Goal: Information Seeking & Learning: Learn about a topic

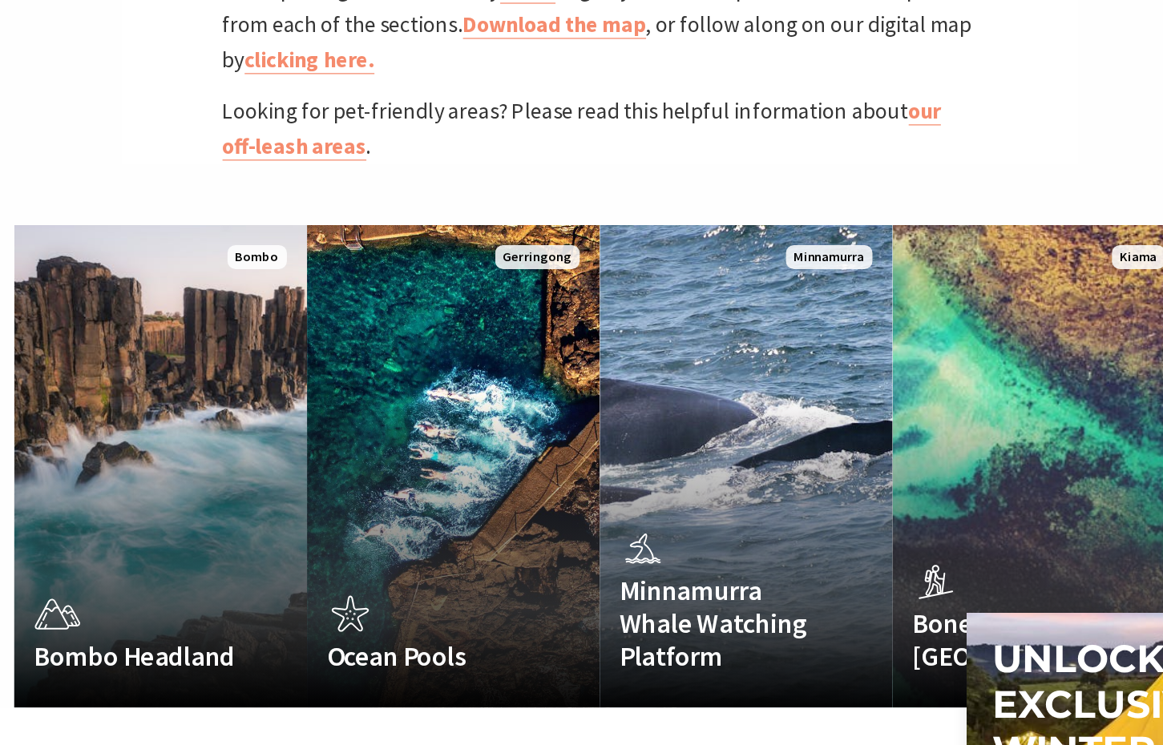
scroll to position [785, 0]
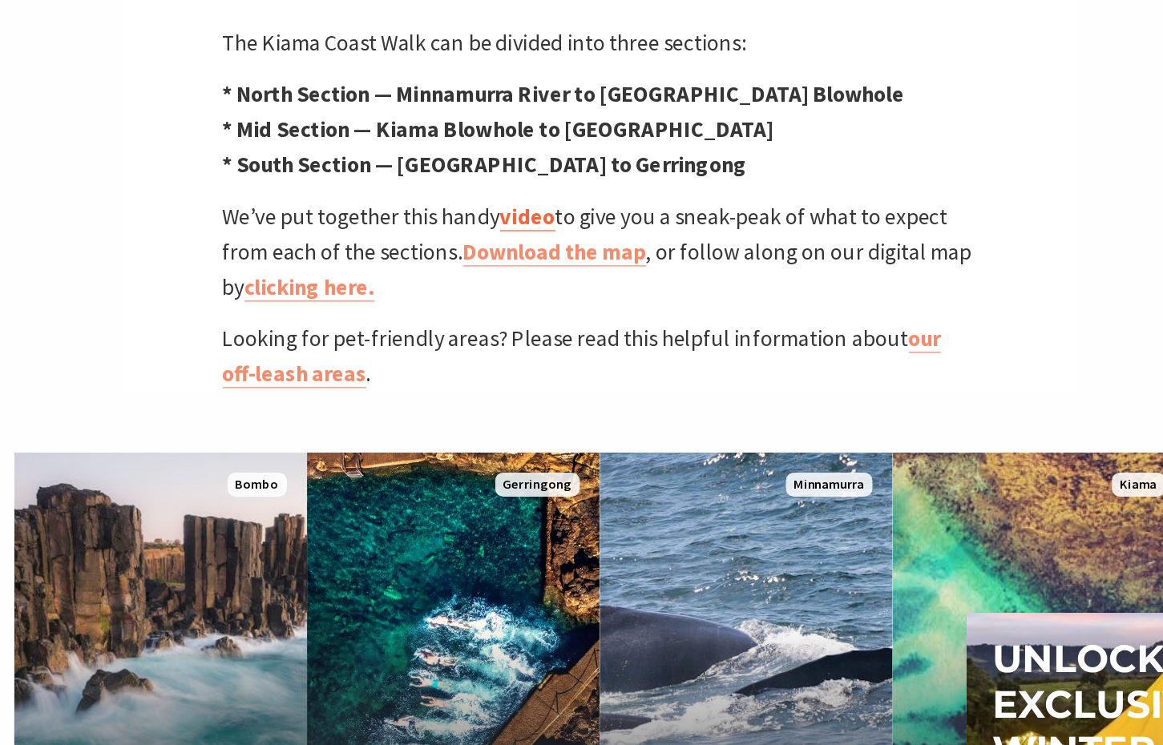
click at [540, 161] on link "video" at bounding box center [525, 172] width 44 height 23
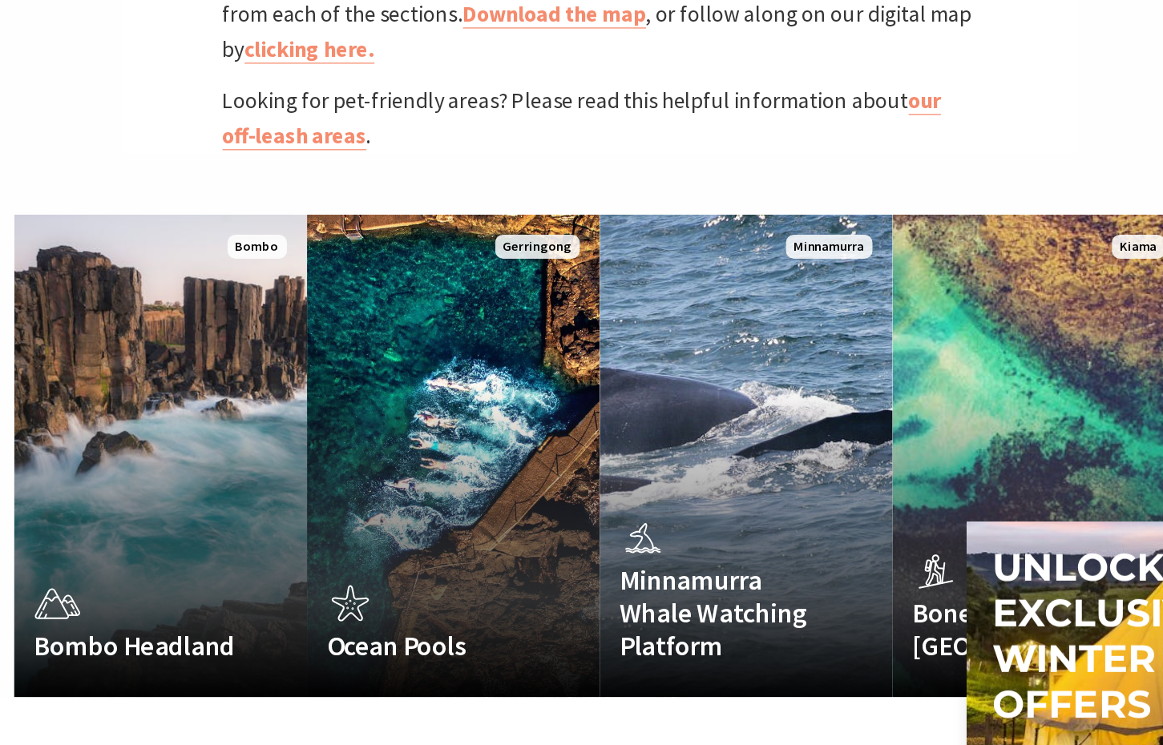
scroll to position [924, 0]
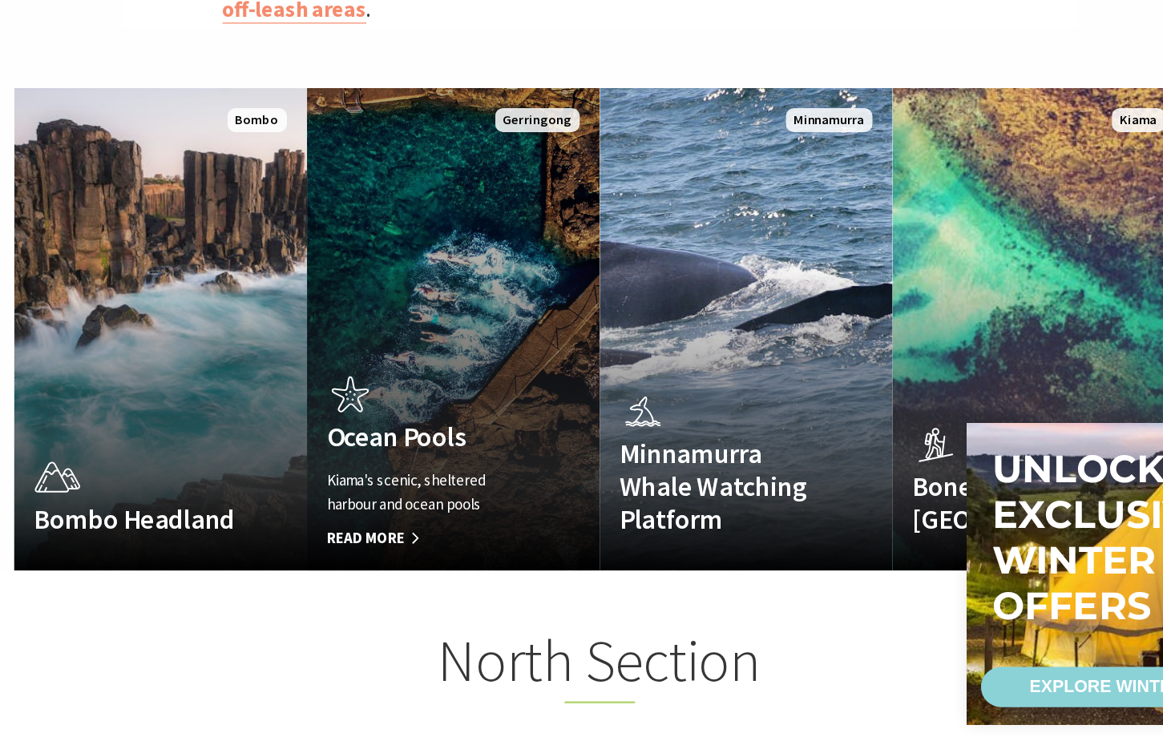
click at [467, 325] on link "Ocean Pools Kiama's scenic, sheltered harbour and ocean pools Read More Gerring…" at bounding box center [465, 413] width 233 height 385
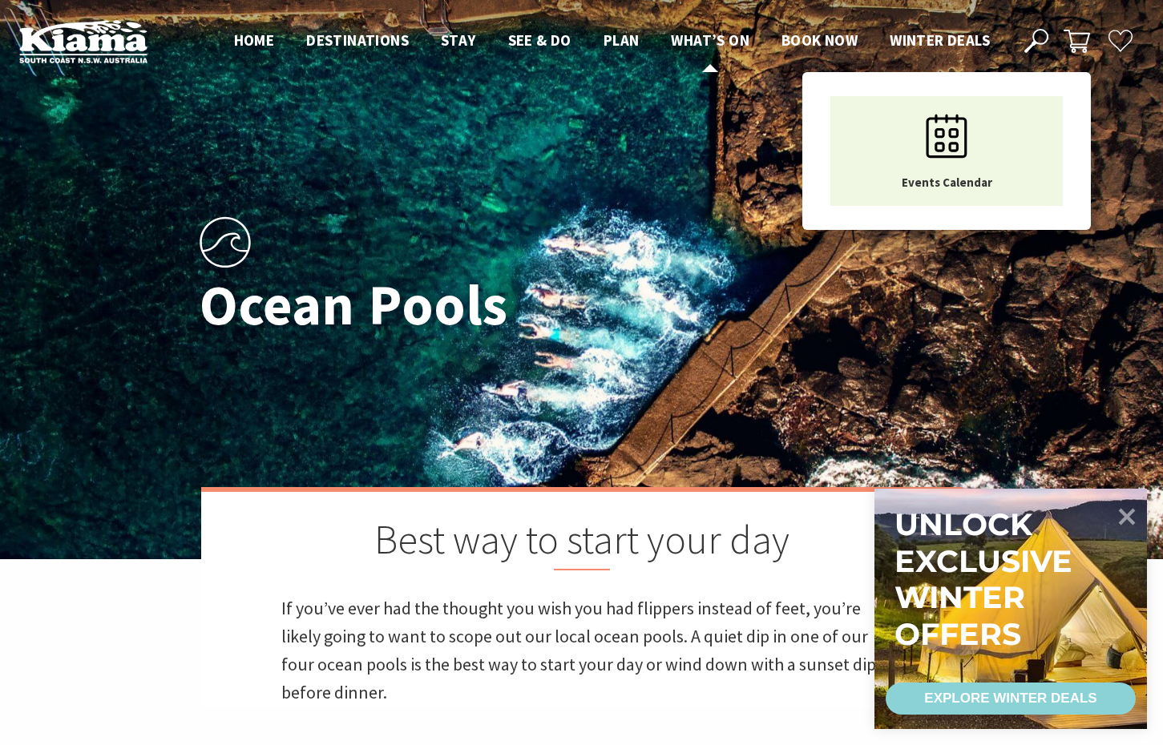
click at [683, 38] on span "What’s On" at bounding box center [710, 39] width 79 height 19
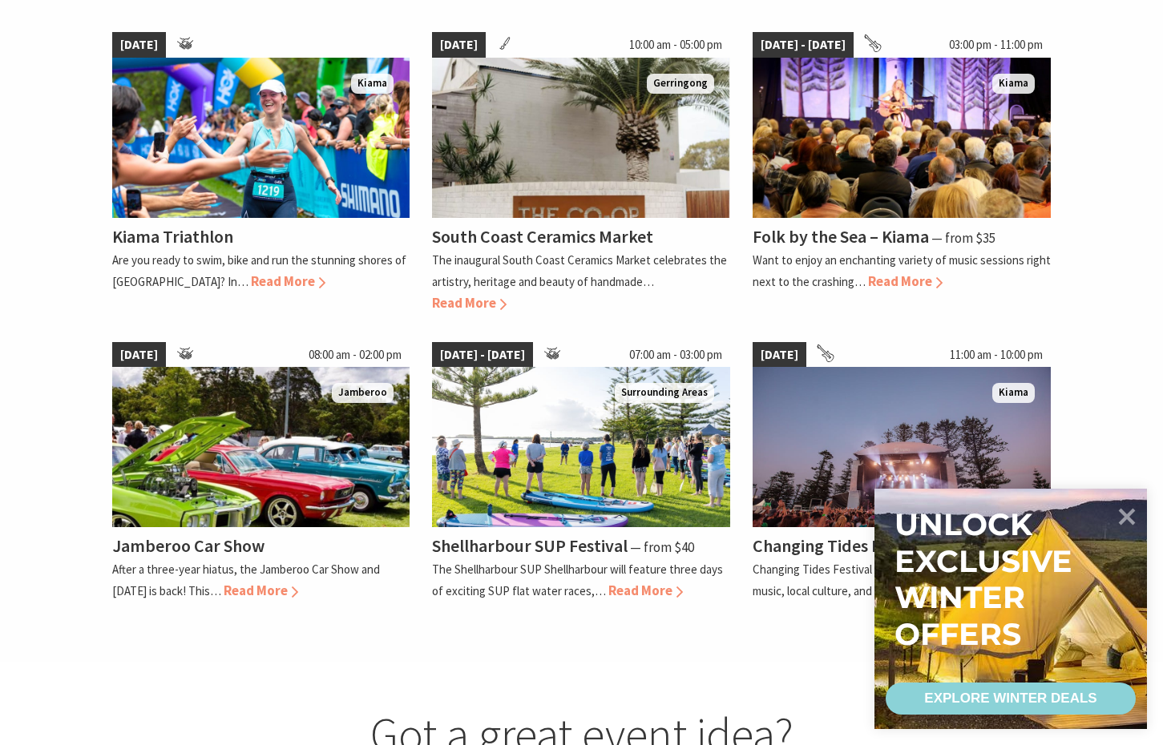
scroll to position [1125, 0]
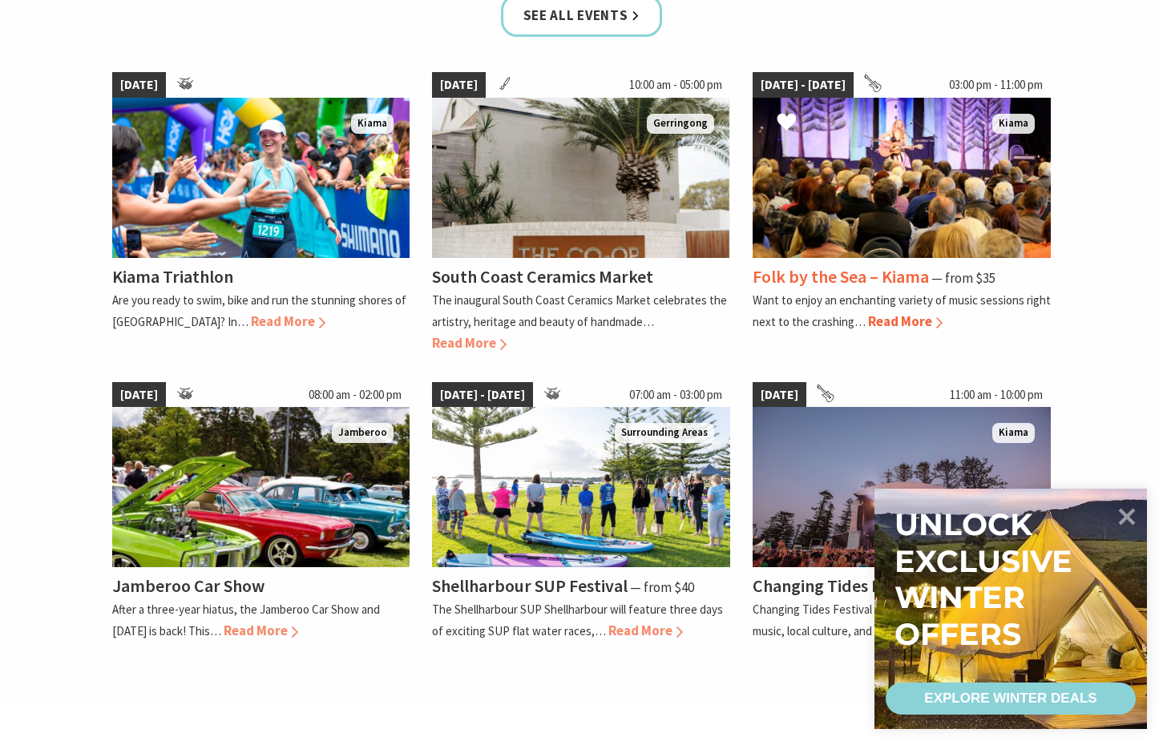
click at [867, 333] on link "12 Sep 25 - 14 [DATE] 03:00 pm - 11:00 pm [GEOGRAPHIC_DATA] Folk by the Sea – K…" at bounding box center [902, 213] width 298 height 282
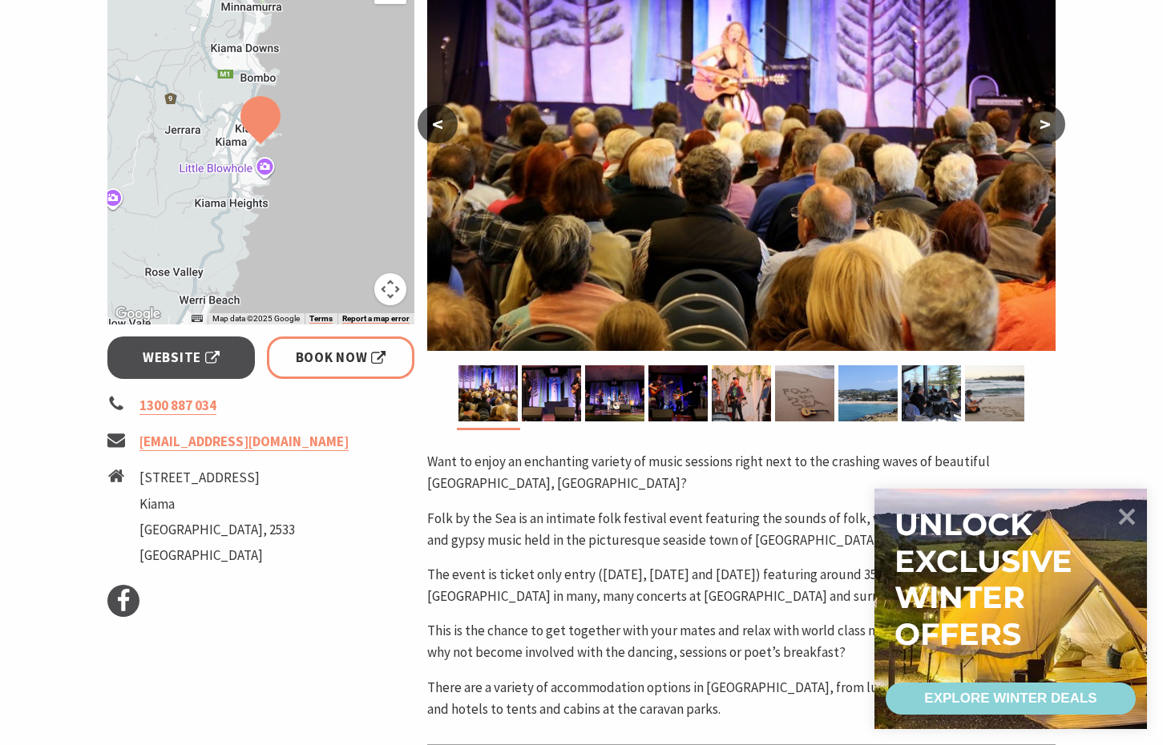
scroll to position [266, 0]
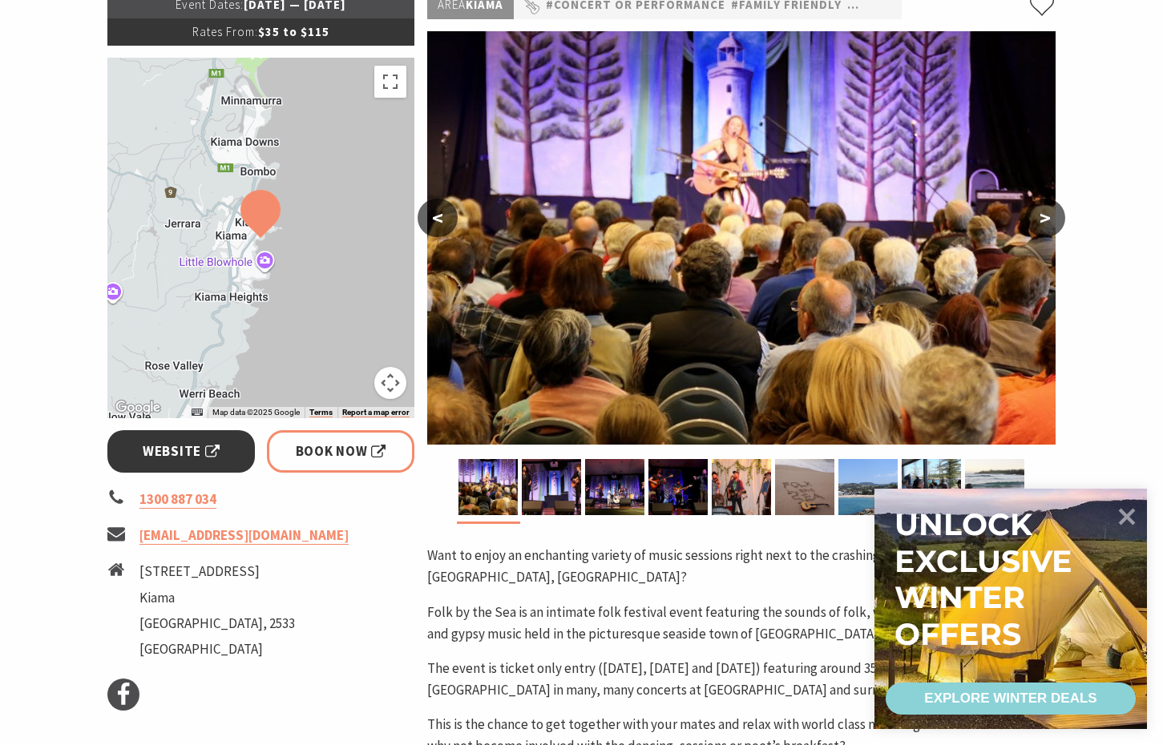
click at [204, 464] on link "Website" at bounding box center [181, 451] width 148 height 42
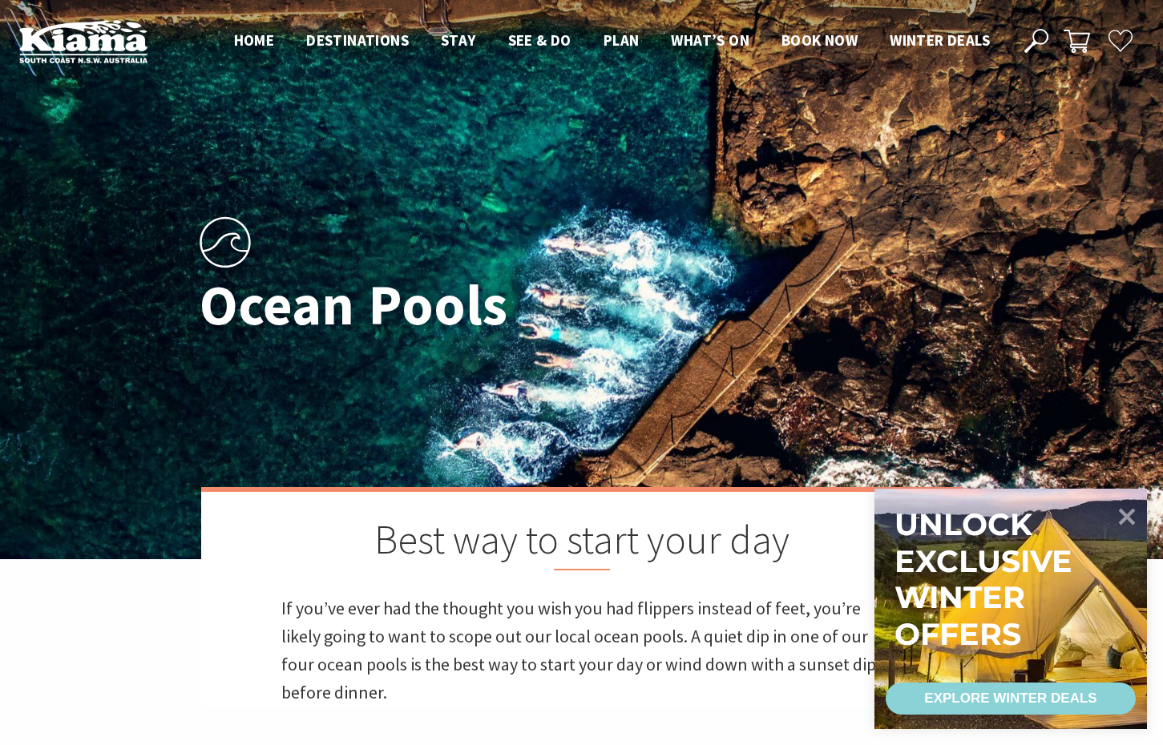
scroll to position [365, 958]
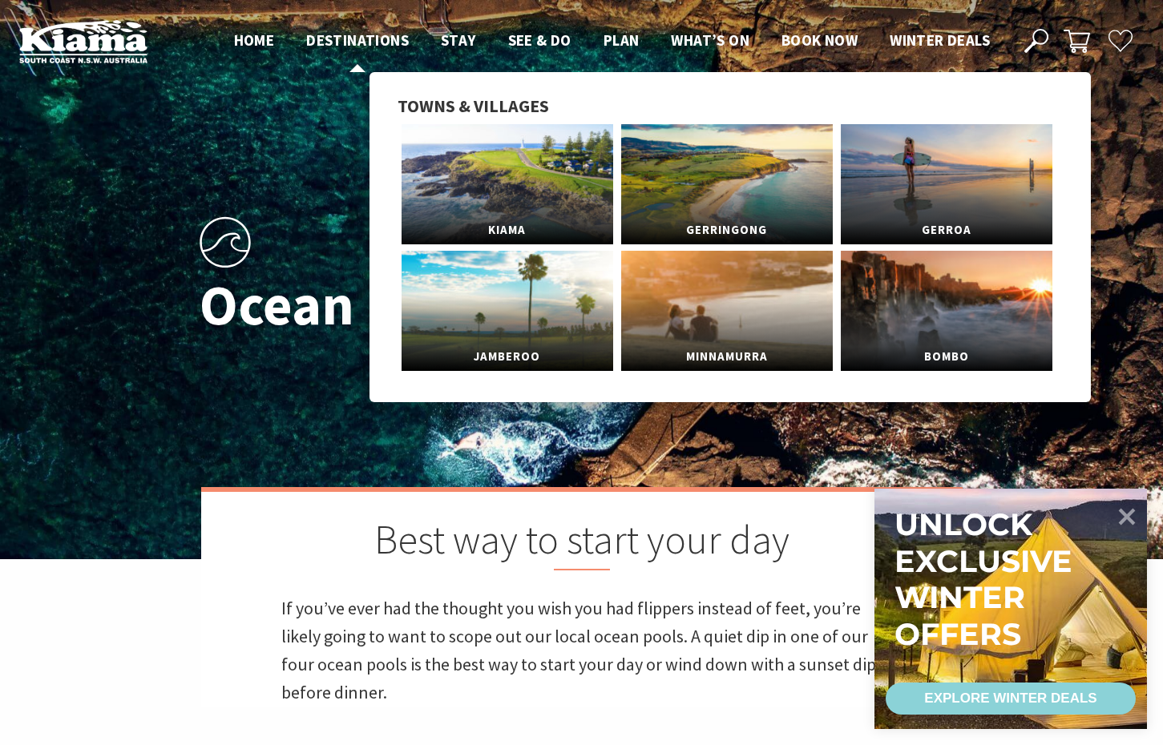
click at [386, 44] on span "Destinations" at bounding box center [357, 39] width 103 height 19
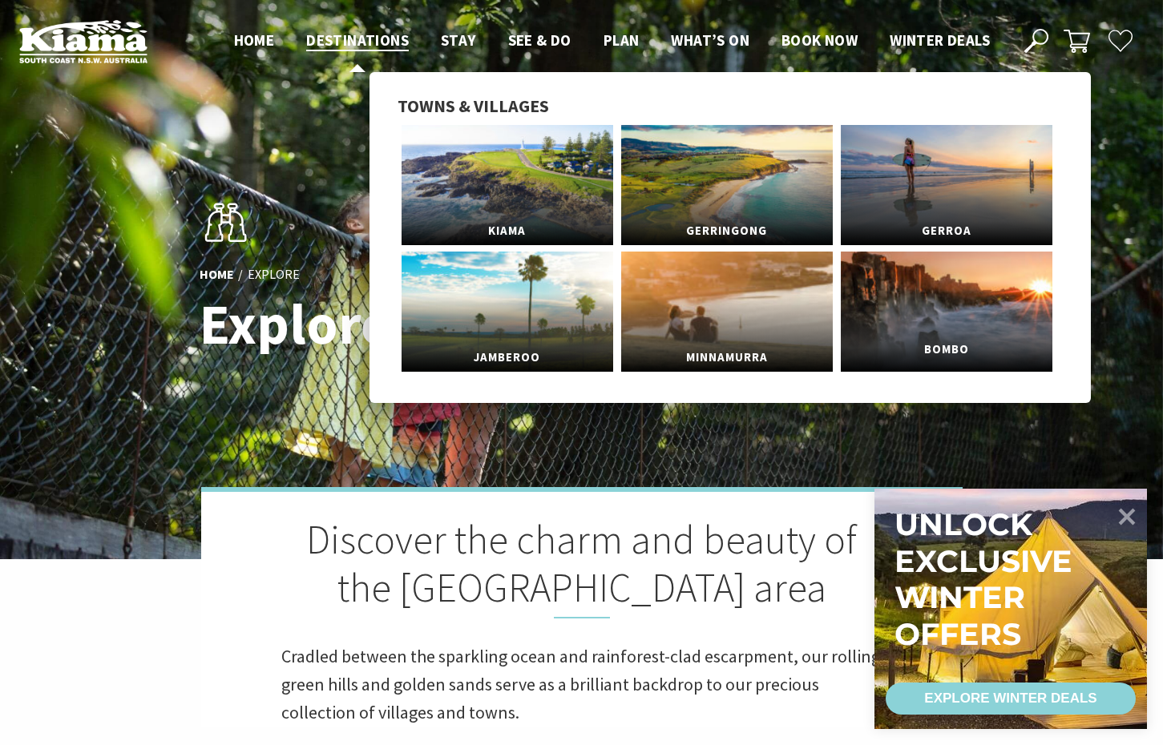
click at [907, 325] on link "Bombo" at bounding box center [947, 312] width 212 height 120
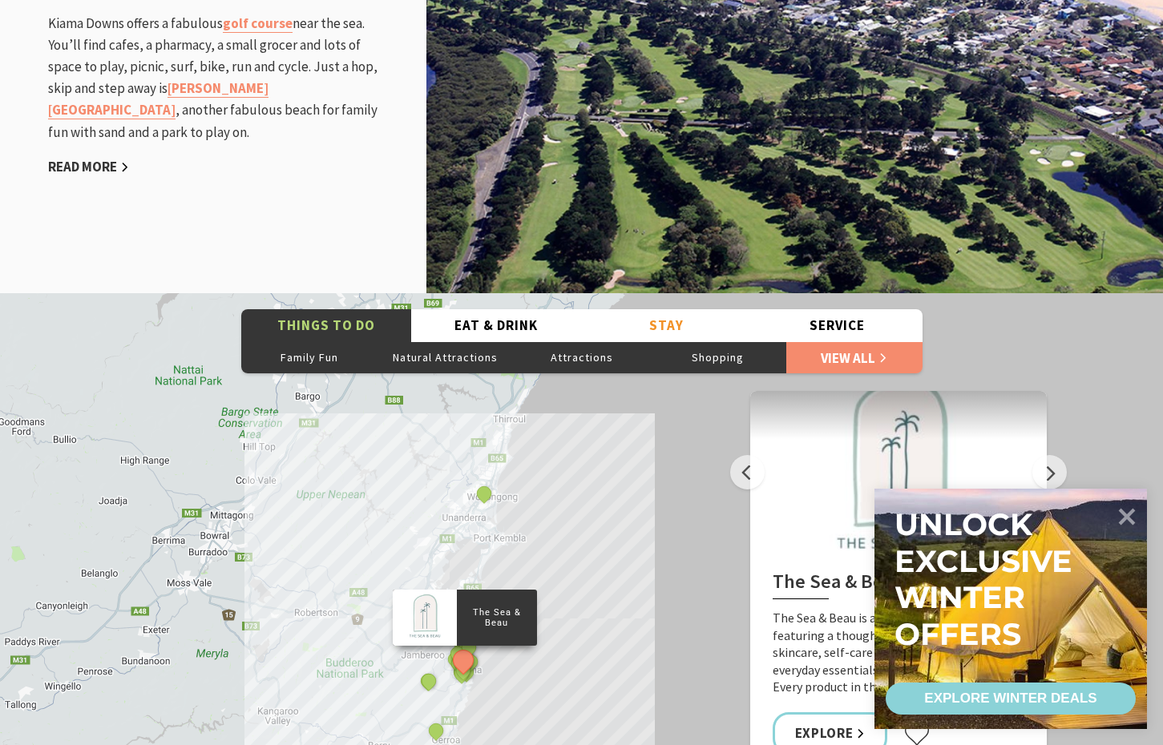
scroll to position [2392, 0]
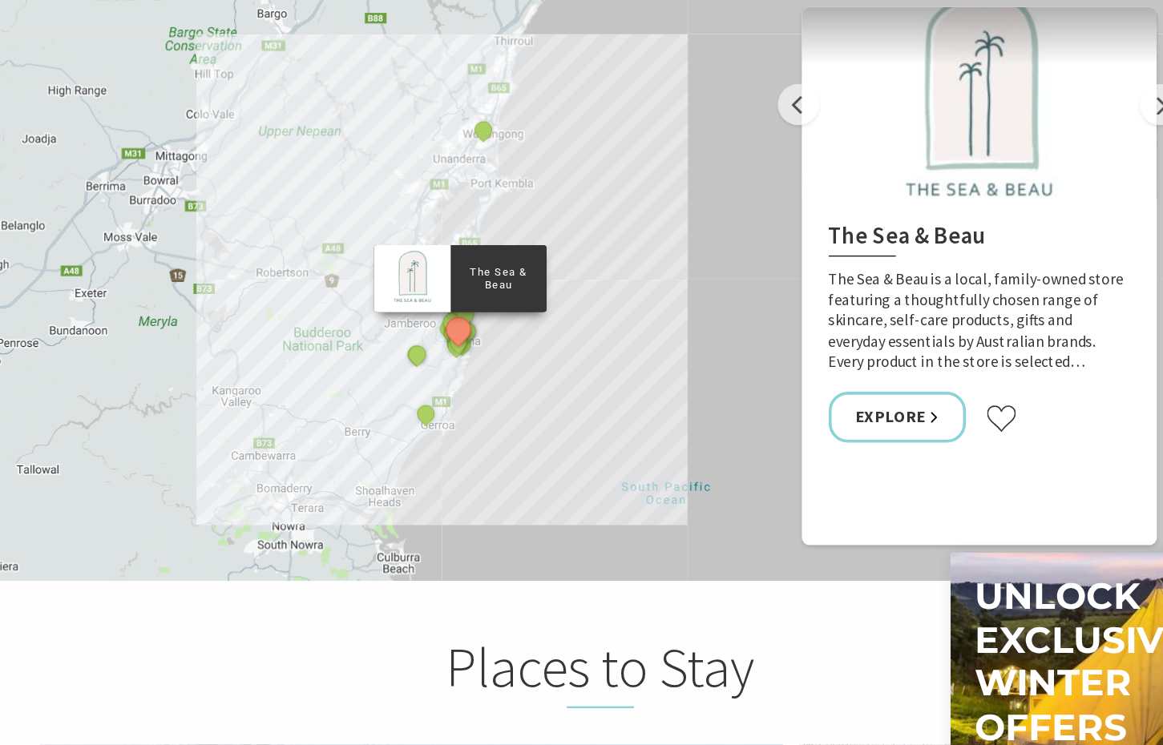
click at [431, 299] on div "The Sea & Beau Hoddles Track, Kiama Kiama Ceramic Art Studio - Teaching and Mak…" at bounding box center [581, 223] width 1163 height 577
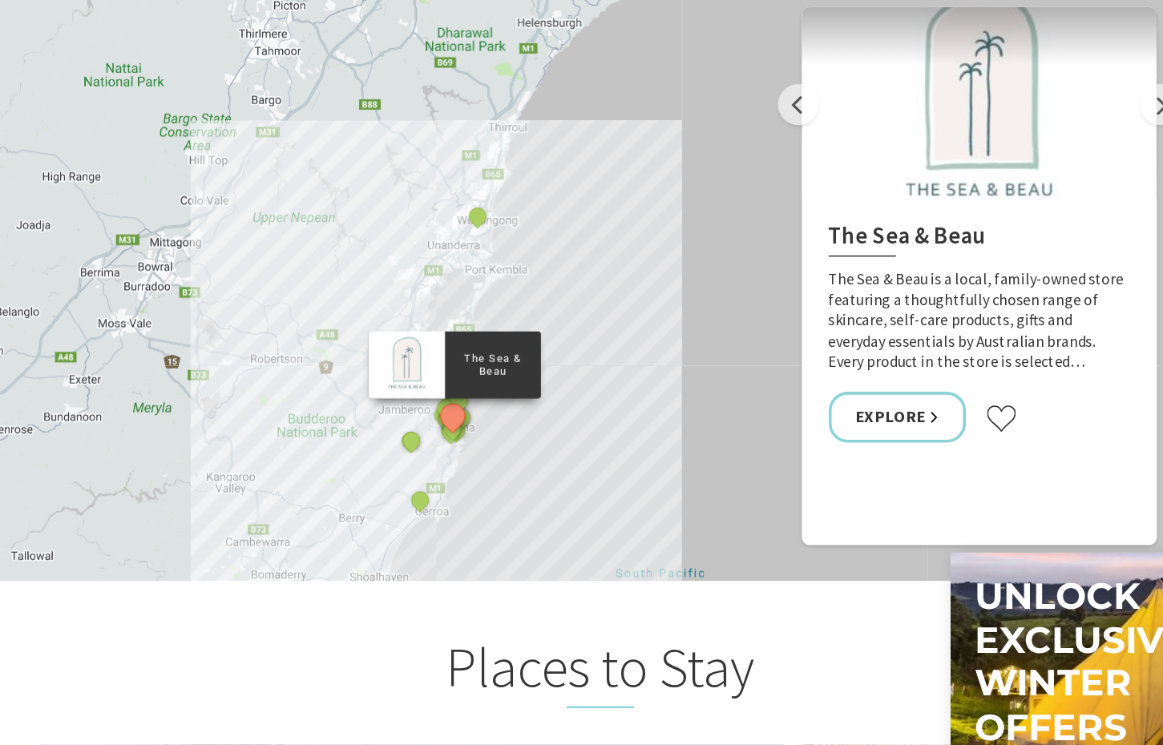
drag, startPoint x: 499, startPoint y: 159, endPoint x: 490, endPoint y: 269, distance: 110.2
click at [491, 252] on div "The Sea & Beau Hoddles Track, Kiama Kiama Ceramic Art Studio - Teaching and Mak…" at bounding box center [581, 223] width 1163 height 577
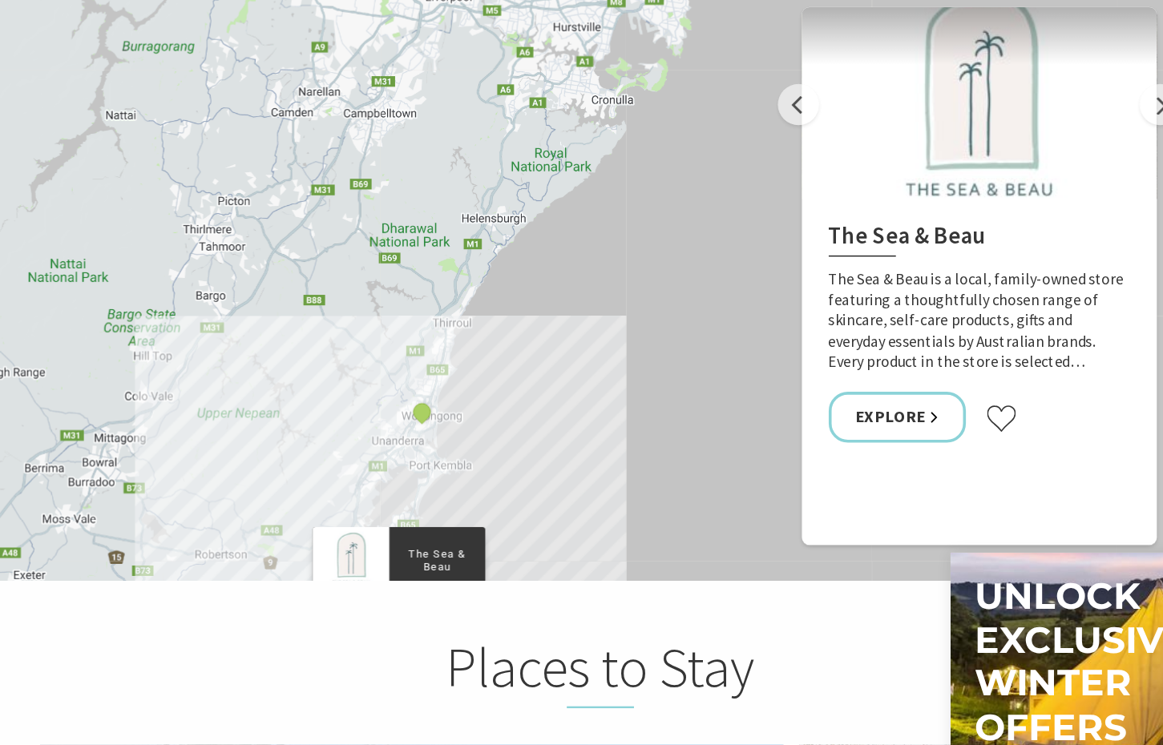
drag, startPoint x: 524, startPoint y: 160, endPoint x: 463, endPoint y: 302, distance: 155.1
click at [471, 283] on div "The Sea & Beau Hoddles Track, Kiama Kiama Ceramic Art Studio - Teaching and Mak…" at bounding box center [581, 223] width 1163 height 577
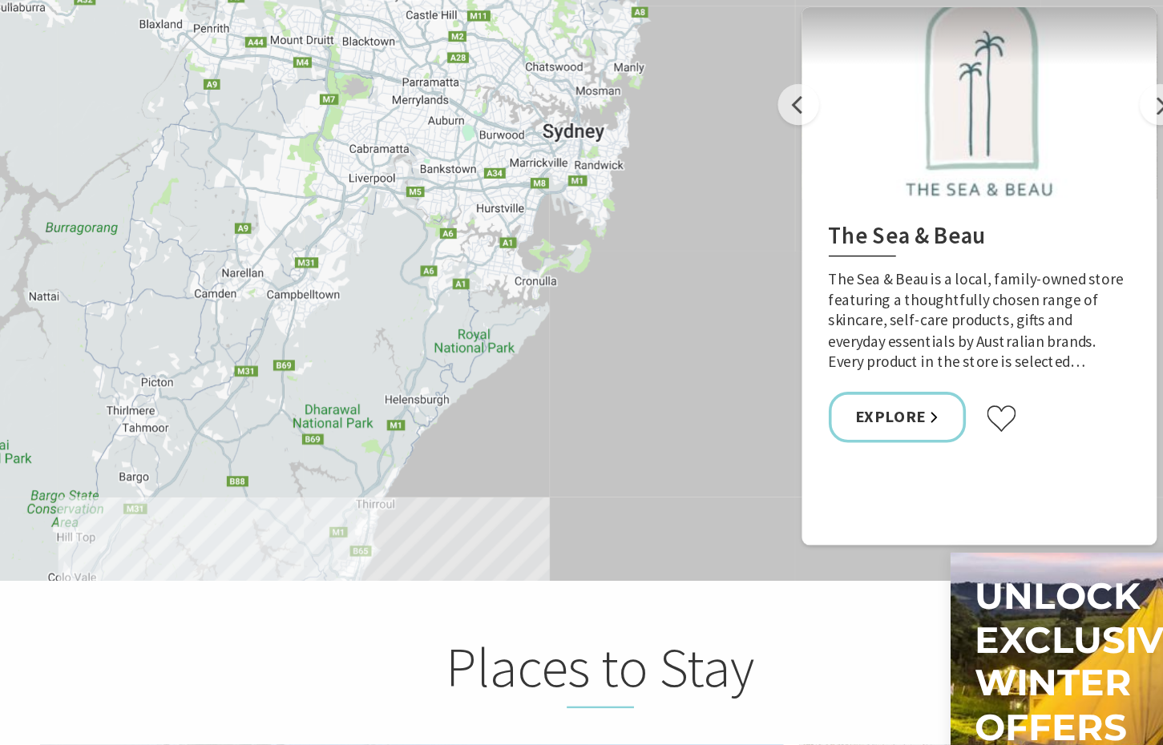
drag, startPoint x: 503, startPoint y: 222, endPoint x: 497, endPoint y: 248, distance: 26.4
click at [498, 248] on div "The Sea & Beau Hoddles Track, Kiama Kiama Ceramic Art Studio - Teaching and Mak…" at bounding box center [581, 223] width 1163 height 577
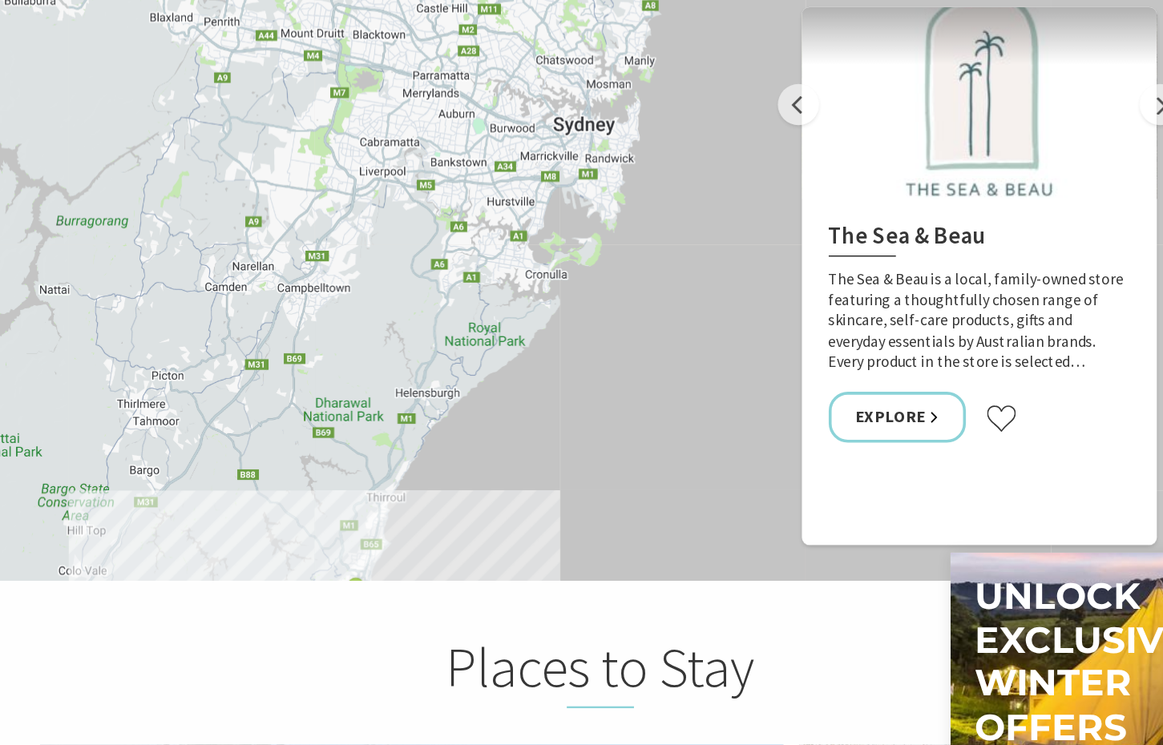
drag, startPoint x: 482, startPoint y: 310, endPoint x: 548, endPoint y: 200, distance: 128.4
click at [547, 204] on div "The Sea & Beau Hoddles Track, Kiama Kiama Ceramic Art Studio - Teaching and Mak…" at bounding box center [581, 223] width 1163 height 577
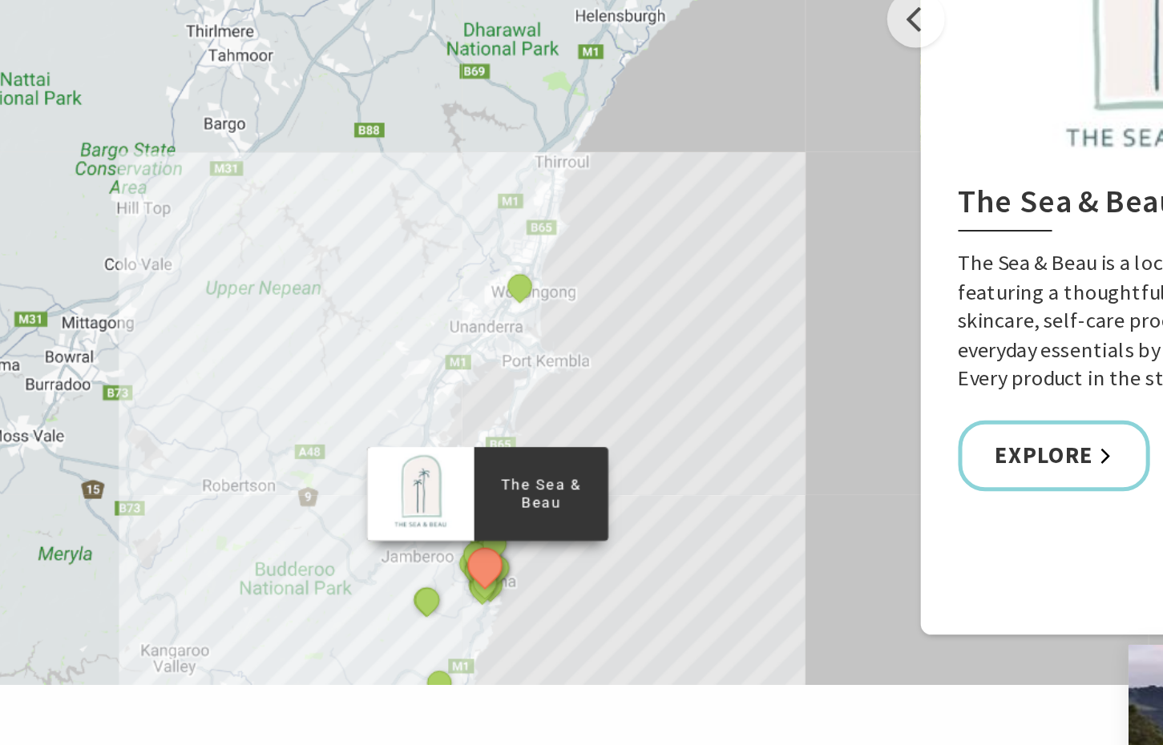
drag, startPoint x: 485, startPoint y: 346, endPoint x: 494, endPoint y: 309, distance: 37.9
click at [495, 307] on div "The Sea & Beau Hoddles Track, Kiama Kiama Ceramic Art Studio - Teaching and Mak…" at bounding box center [581, 223] width 1163 height 577
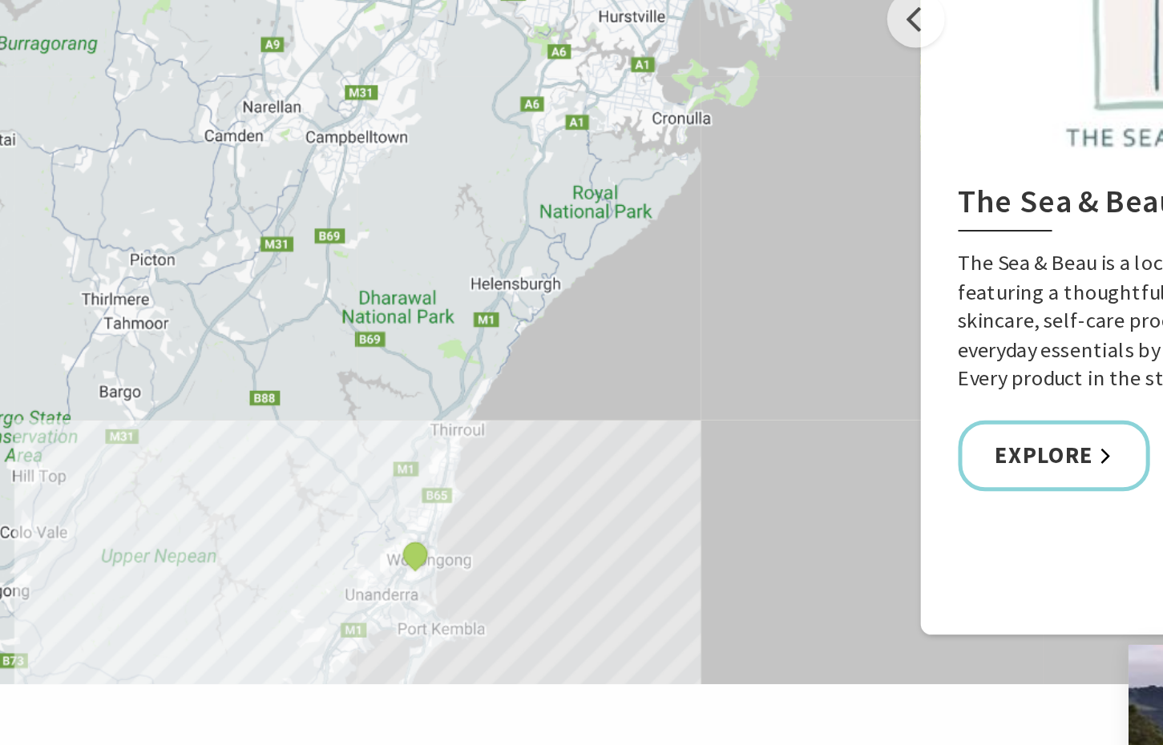
click at [526, 271] on div "The Sea & Beau Hoddles Track, Kiama Kiama Ceramic Art Studio - Teaching and Mak…" at bounding box center [581, 223] width 1163 height 577
drag, startPoint x: 515, startPoint y: 235, endPoint x: 464, endPoint y: 306, distance: 87.9
click at [484, 288] on div "The Sea & Beau Hoddles Track, Kiama Kiama Ceramic Art Studio - Teaching and Mak…" at bounding box center [581, 223] width 1163 height 577
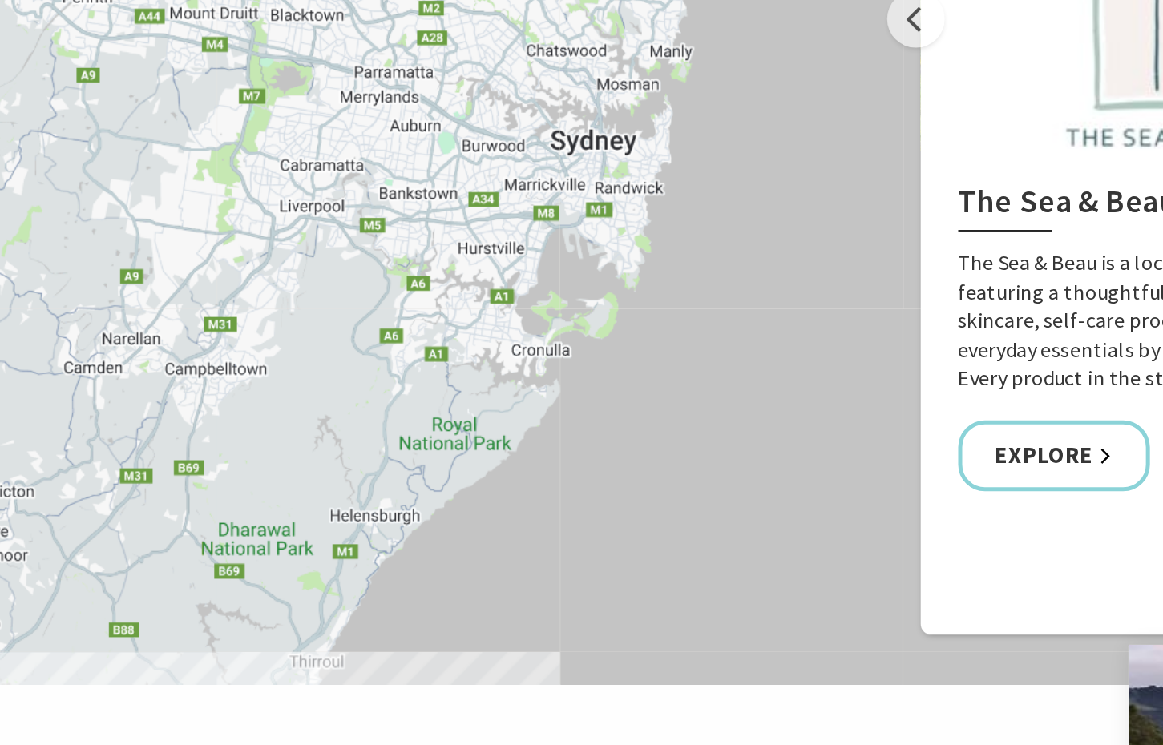
drag, startPoint x: 523, startPoint y: 246, endPoint x: 488, endPoint y: 341, distance: 101.4
click at [503, 302] on div "The Sea & Beau Hoddles Track, Kiama Kiama Ceramic Art Studio - Teaching and Mak…" at bounding box center [581, 223] width 1163 height 577
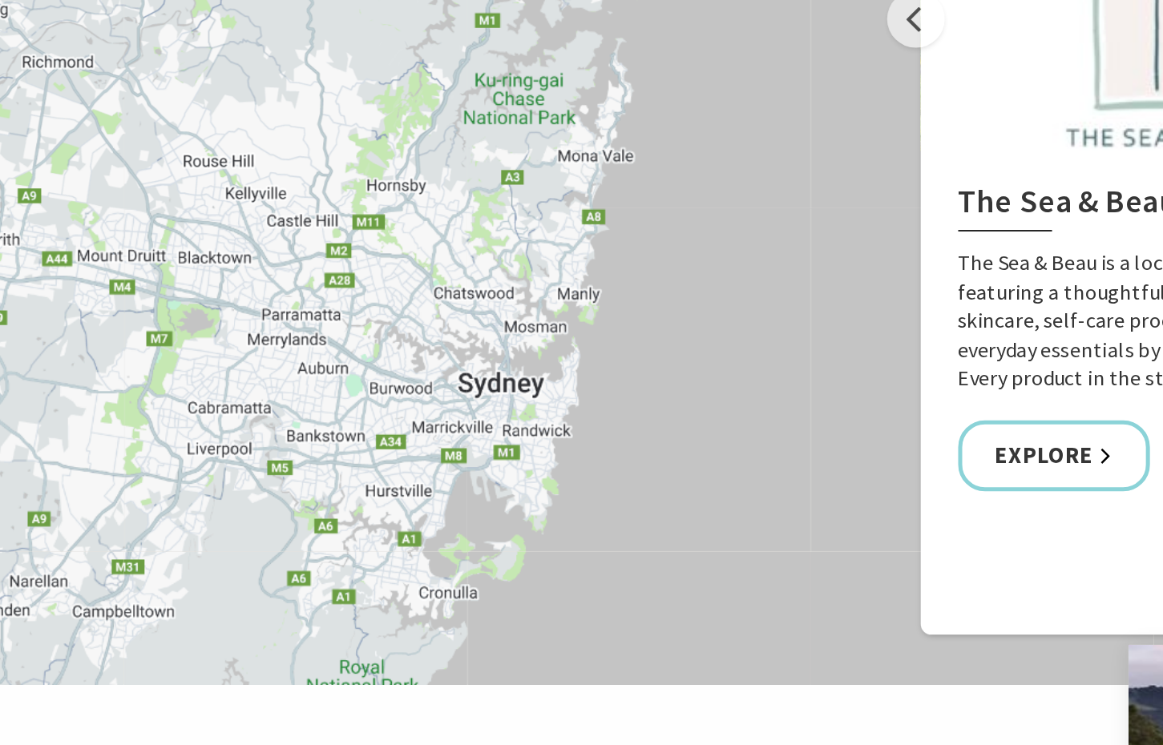
drag, startPoint x: 530, startPoint y: 232, endPoint x: 515, endPoint y: 333, distance: 101.3
click at [519, 313] on div "The Sea & Beau Hoddles Track, Kiama Kiama Ceramic Art Studio - Teaching and Mak…" at bounding box center [581, 223] width 1163 height 577
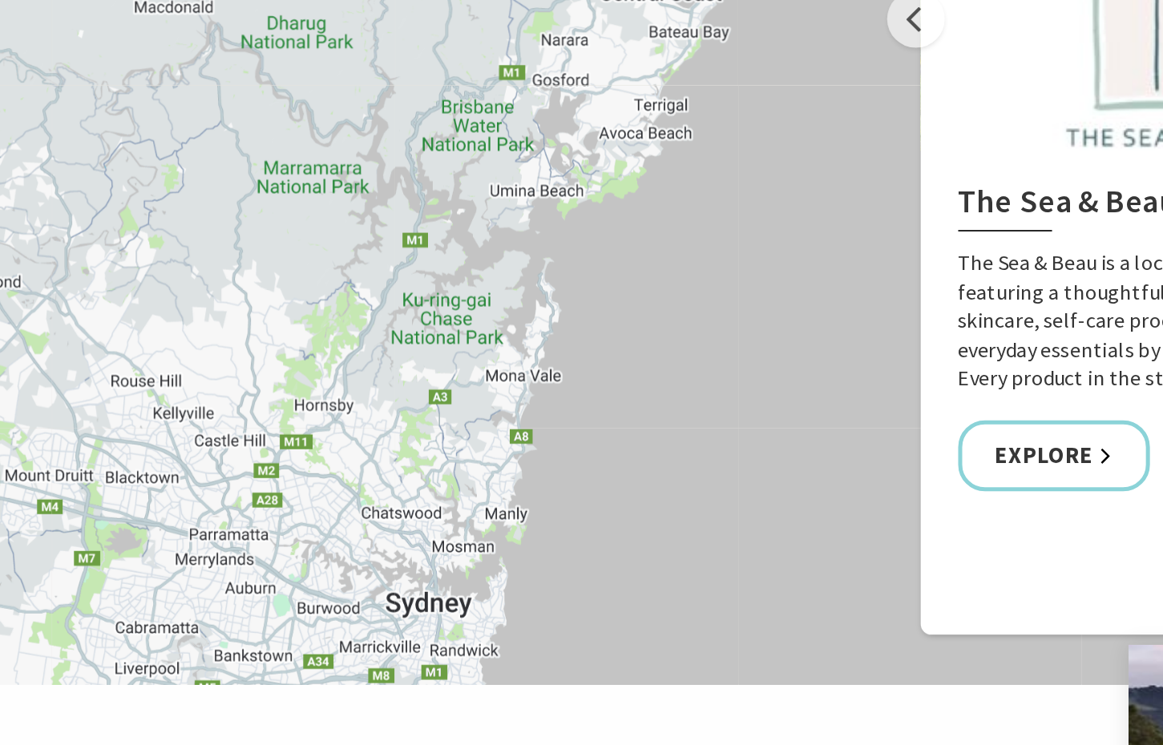
drag, startPoint x: 545, startPoint y: 328, endPoint x: 530, endPoint y: 250, distance: 79.2
click at [530, 252] on div "The Sea & Beau Hoddles Track, Kiama Kiama Ceramic Art Studio - Teaching and Mak…" at bounding box center [581, 223] width 1163 height 577
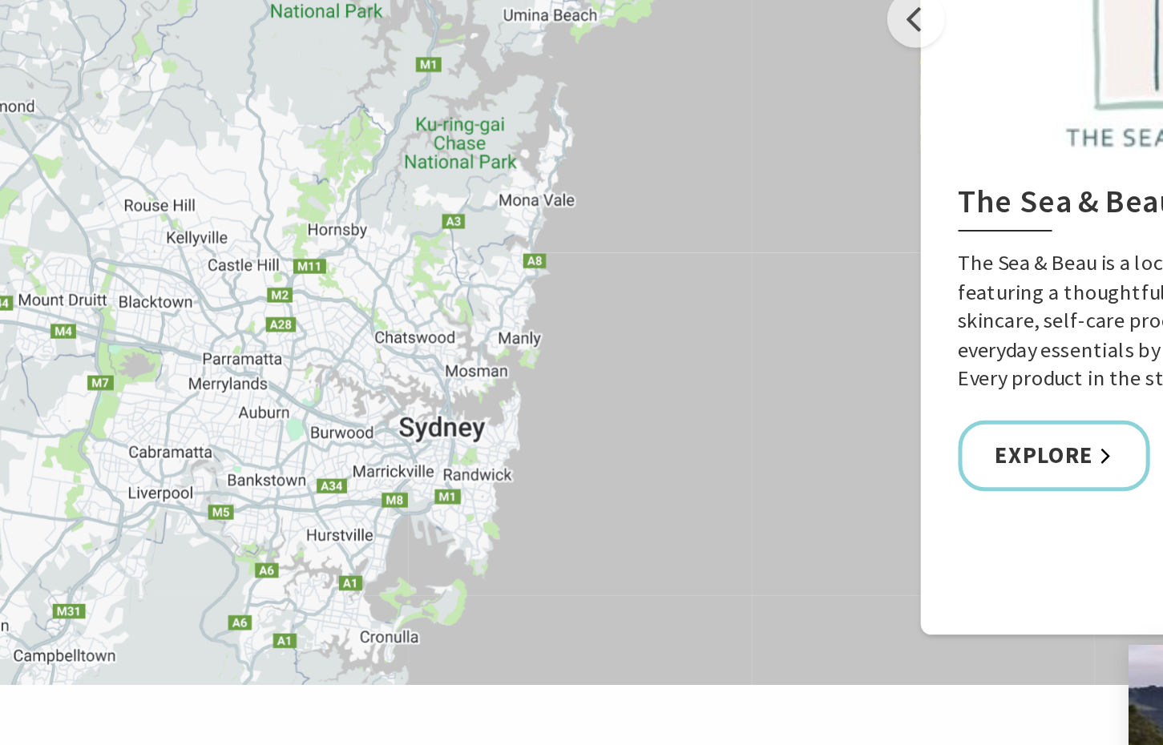
drag, startPoint x: 527, startPoint y: 306, endPoint x: 559, endPoint y: 247, distance: 67.4
click at [559, 247] on div "The Sea & Beau Hoddles Track, Kiama Kiama Ceramic Art Studio - Teaching and Mak…" at bounding box center [581, 223] width 1163 height 577
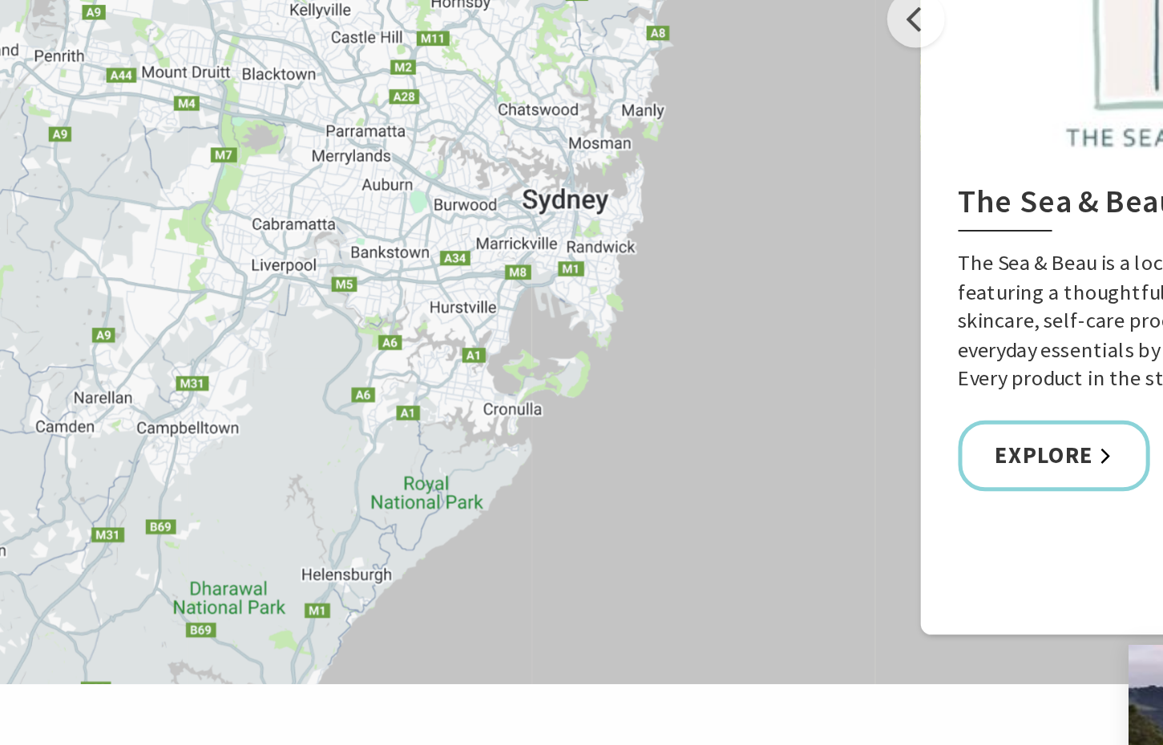
drag, startPoint x: 559, startPoint y: 276, endPoint x: 603, endPoint y: 199, distance: 88.3
click at [582, 230] on div "The Sea & Beau Hoddles Track, Kiama Kiama Ceramic Art Studio - Teaching and Mak…" at bounding box center [581, 223] width 1163 height 577
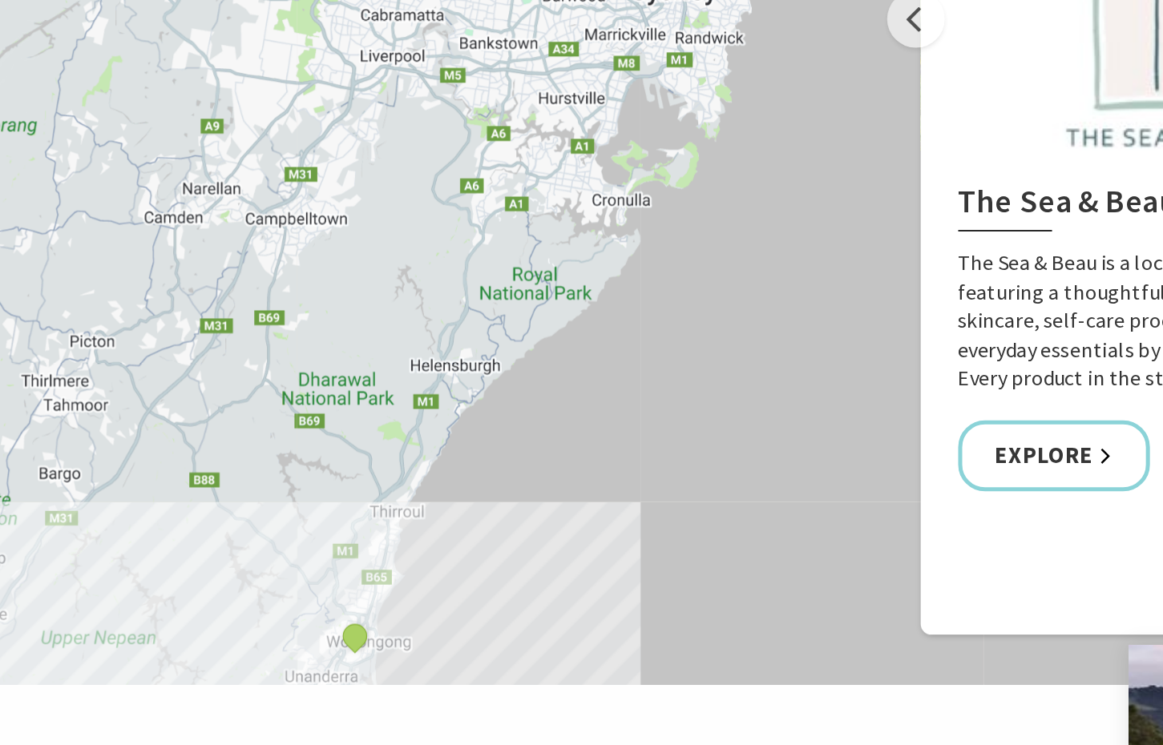
drag, startPoint x: 527, startPoint y: 295, endPoint x: 618, endPoint y: 212, distance: 123.7
click at [569, 252] on div "The Sea & Beau Hoddles Track, Kiama Kiama Ceramic Art Studio - Teaching and Mak…" at bounding box center [581, 223] width 1163 height 577
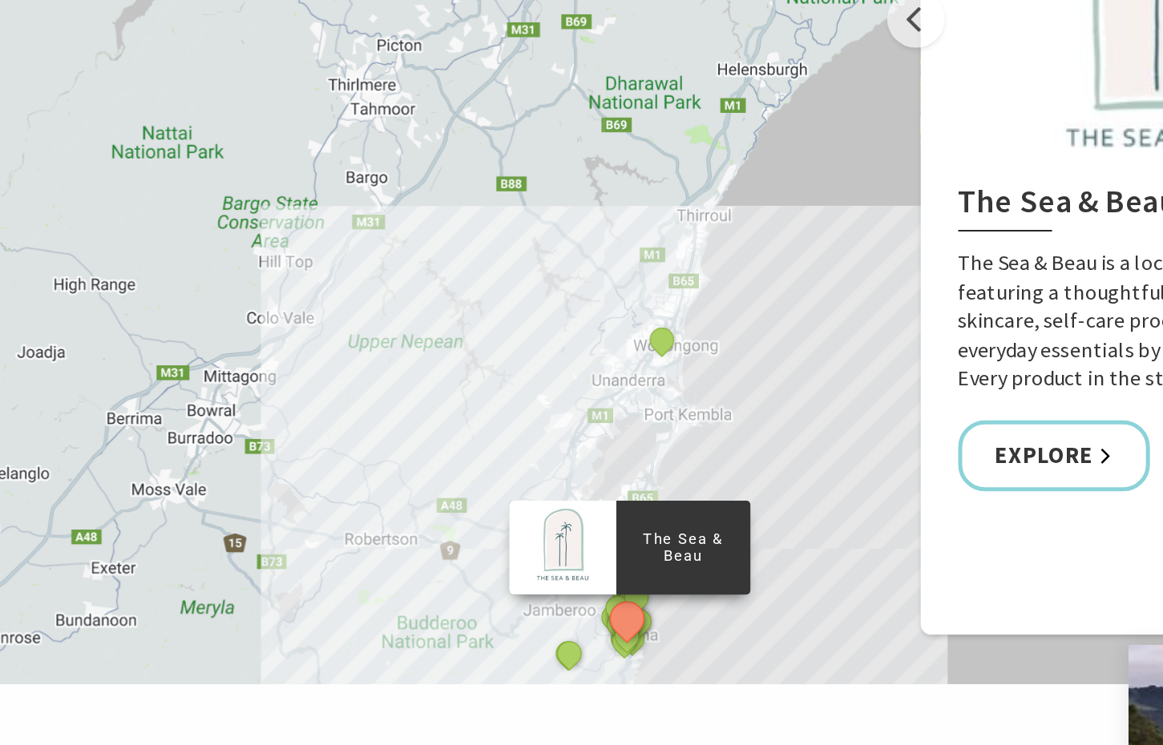
drag, startPoint x: 624, startPoint y: 308, endPoint x: 624, endPoint y: 232, distance: 75.3
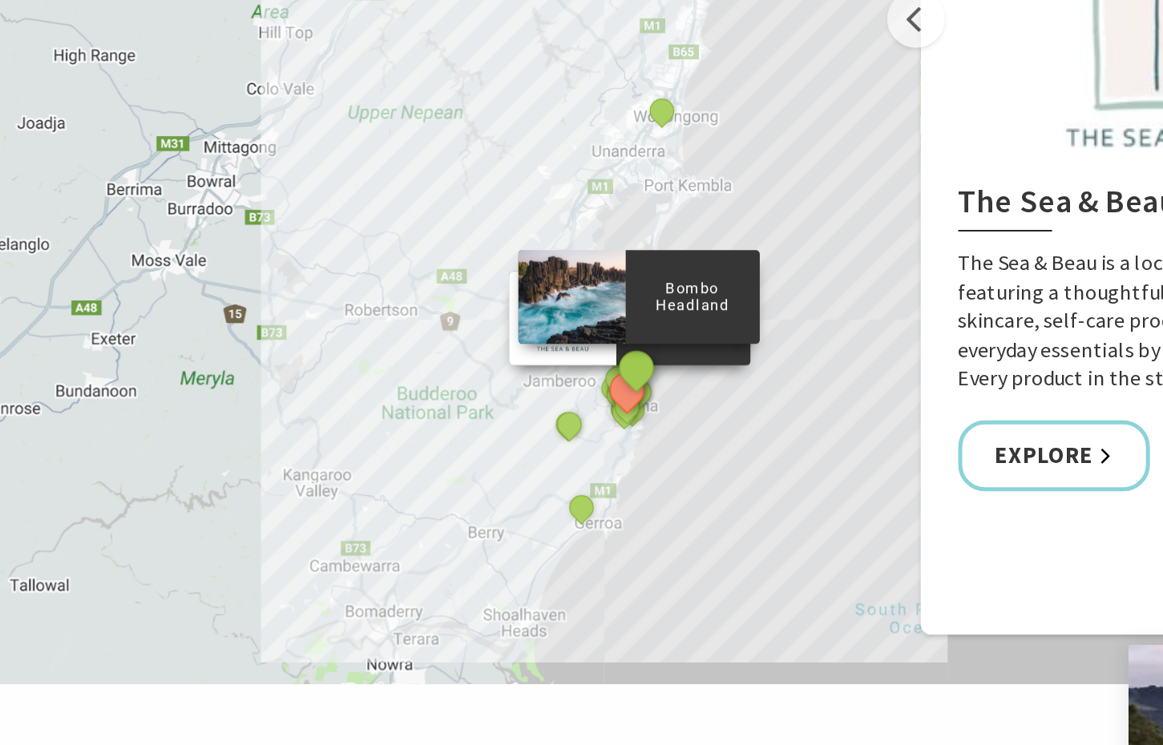
click at [582, 329] on button "See detail about Bombo Headland" at bounding box center [580, 324] width 30 height 30
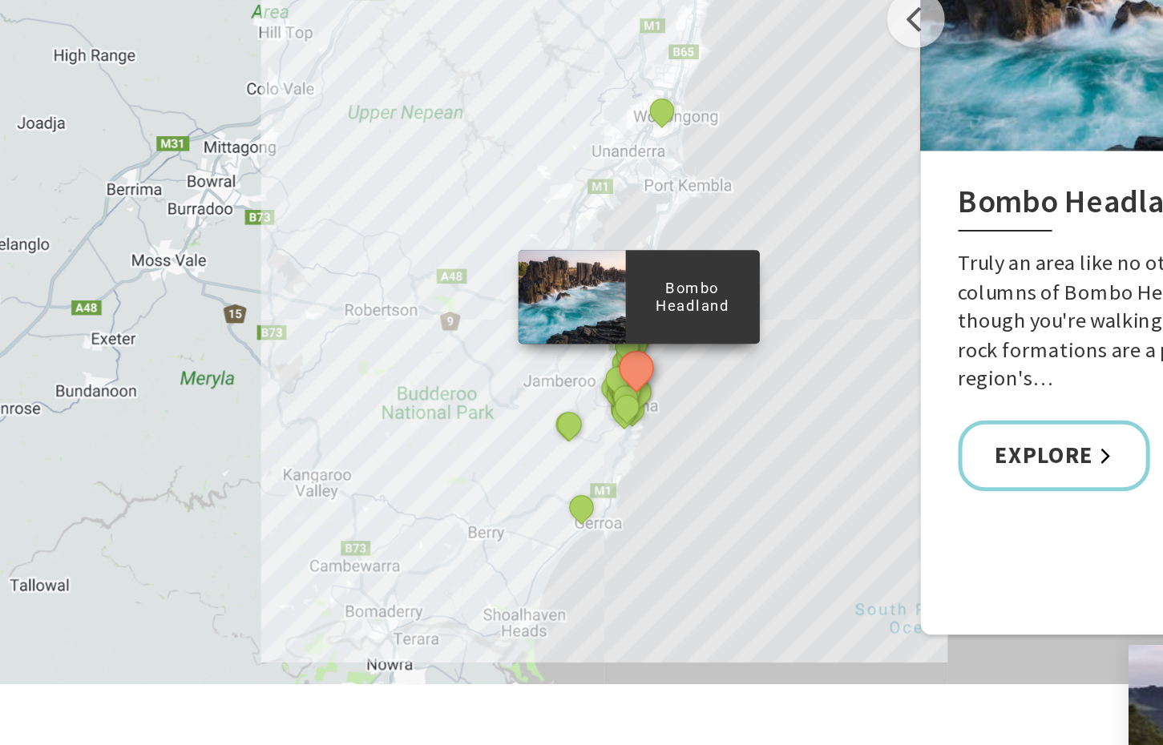
click at [569, 329] on div "Bombo Headland" at bounding box center [581, 325] width 24 height 24
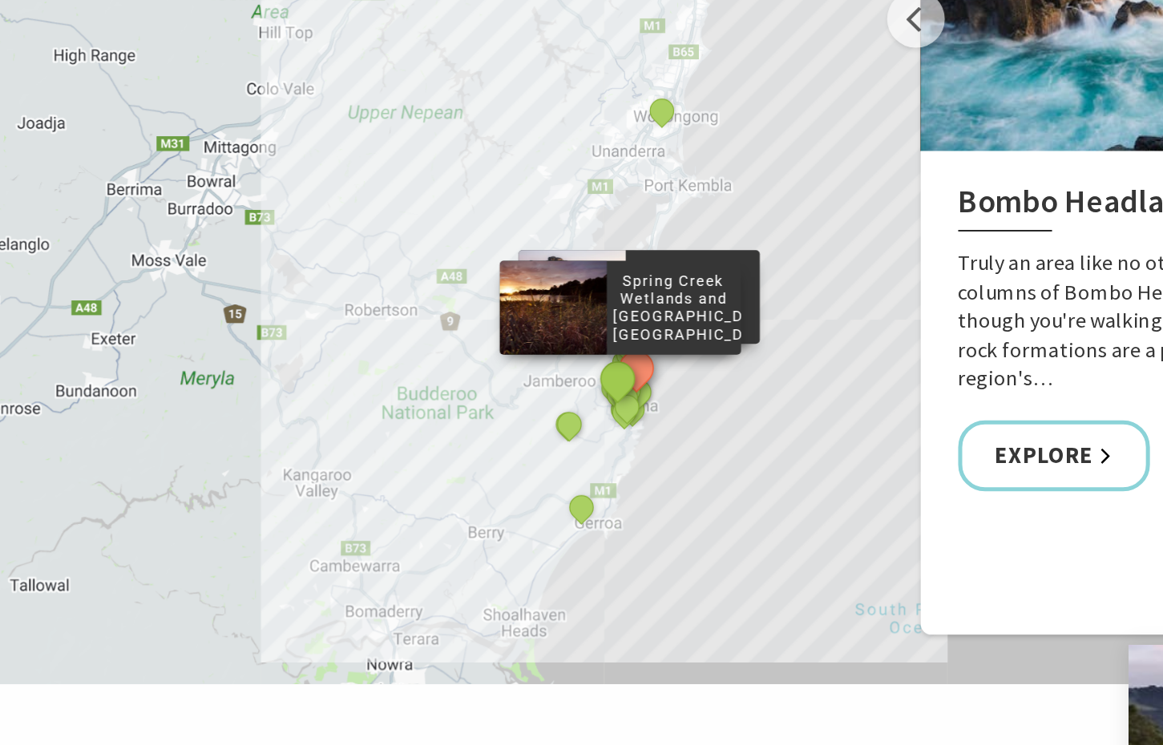
click at [564, 330] on button "See detail about Spring Creek Wetlands and Bird Hide, Kiama" at bounding box center [569, 330] width 30 height 30
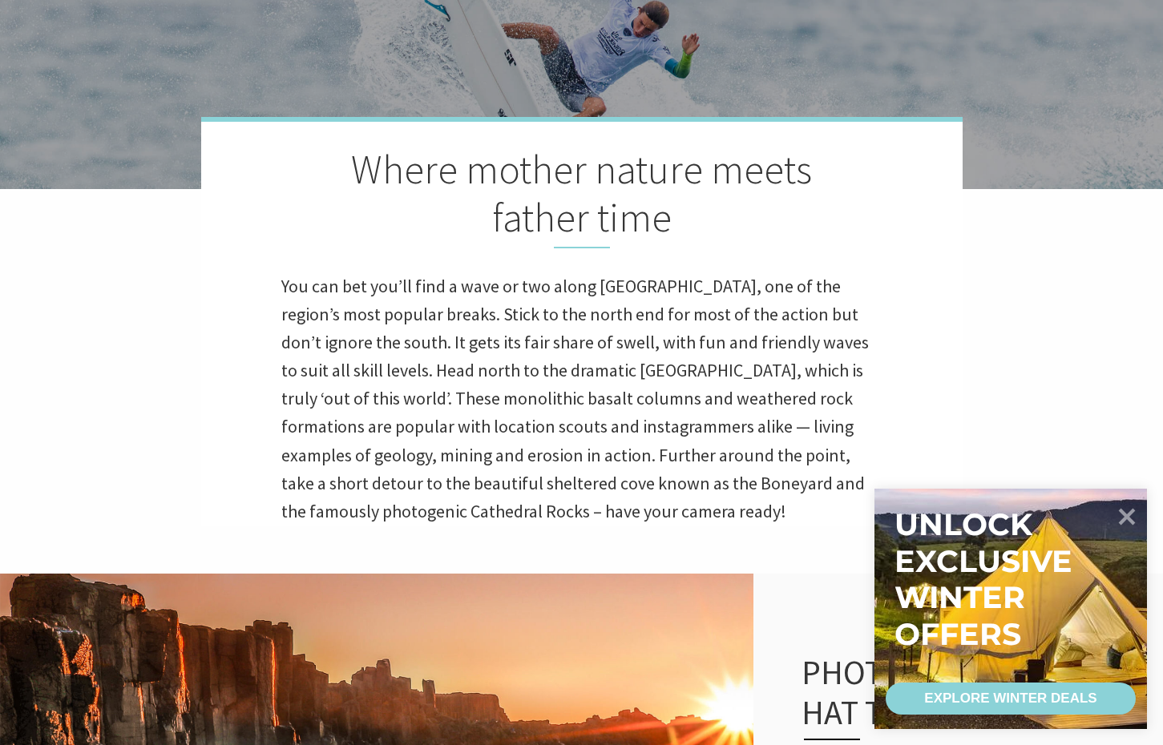
scroll to position [0, 0]
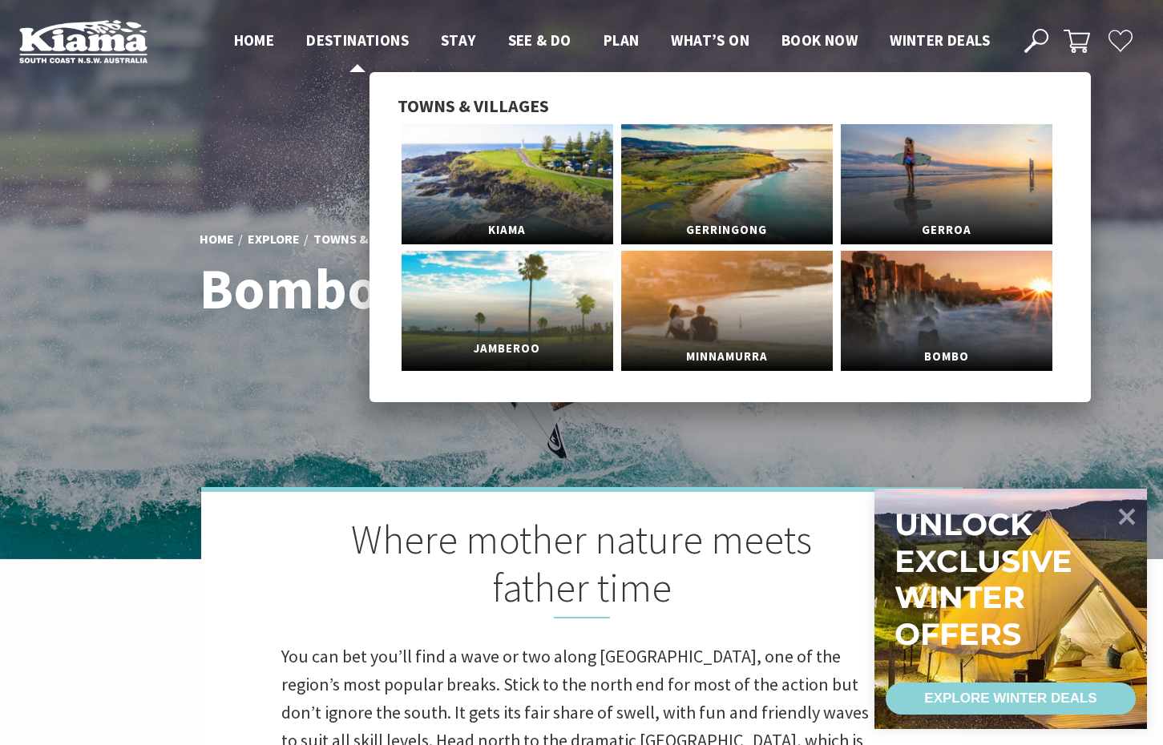
click at [509, 280] on link "Jamberoo" at bounding box center [508, 311] width 212 height 120
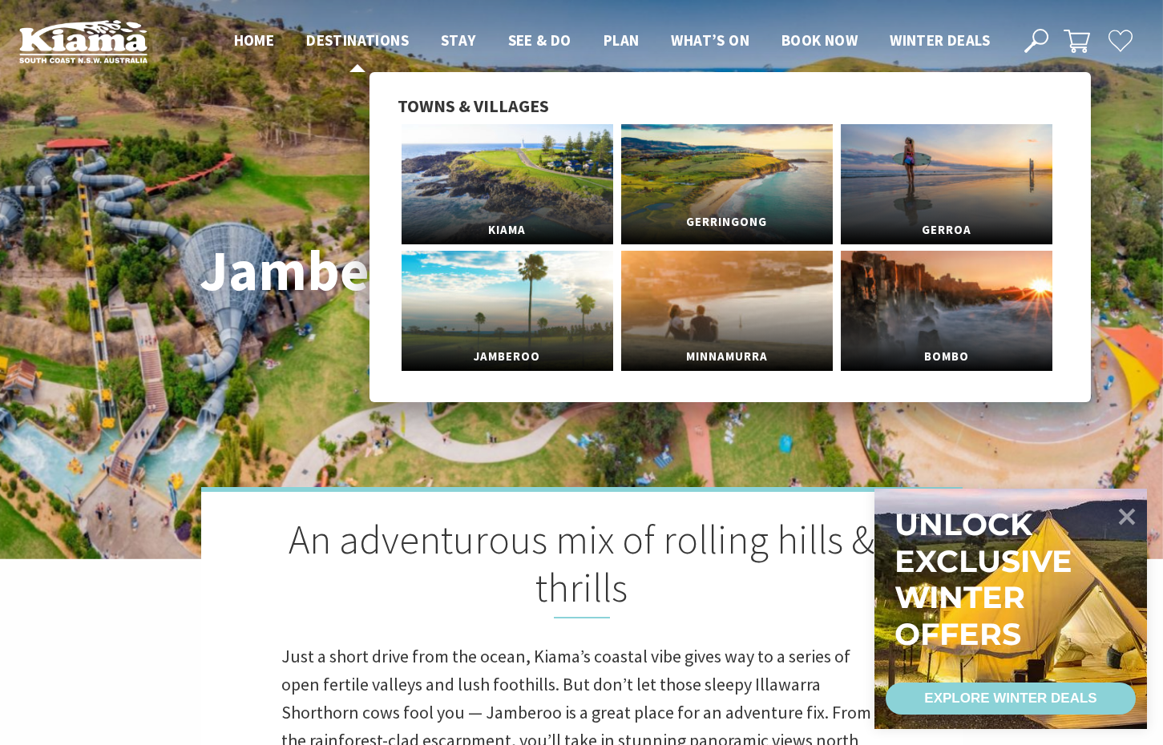
scroll to position [531, 1159]
click at [652, 205] on link "Gerringong" at bounding box center [727, 184] width 212 height 120
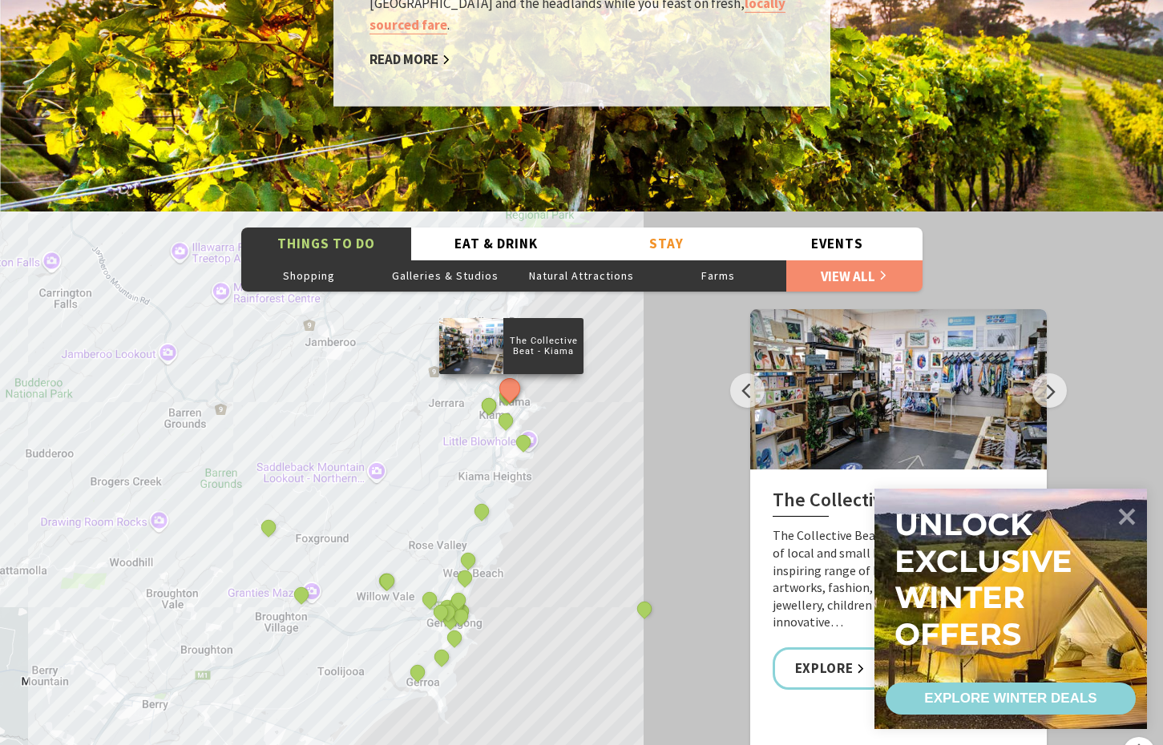
scroll to position [2743, 0]
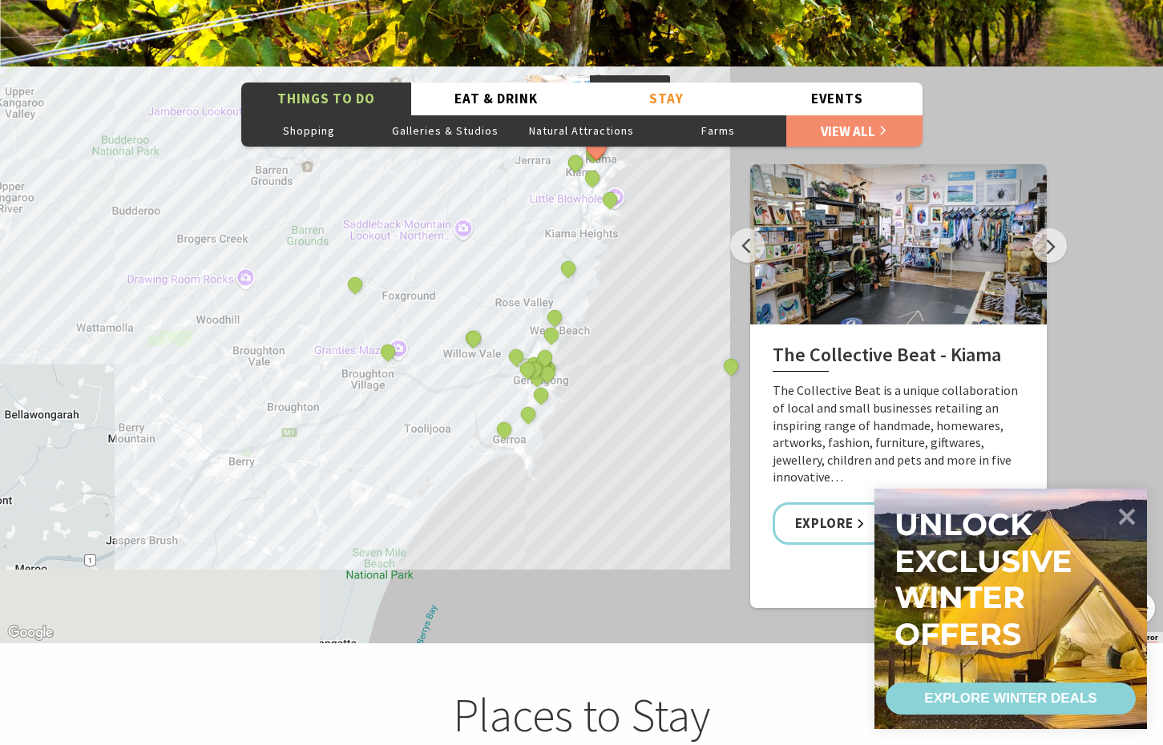
drag, startPoint x: 366, startPoint y: 479, endPoint x: 491, endPoint y: 349, distance: 180.3
click at [489, 349] on div "The Collective Beat - Kiama Gerringong Heritage Museum Fern Street Gallery Will…" at bounding box center [581, 355] width 1163 height 577
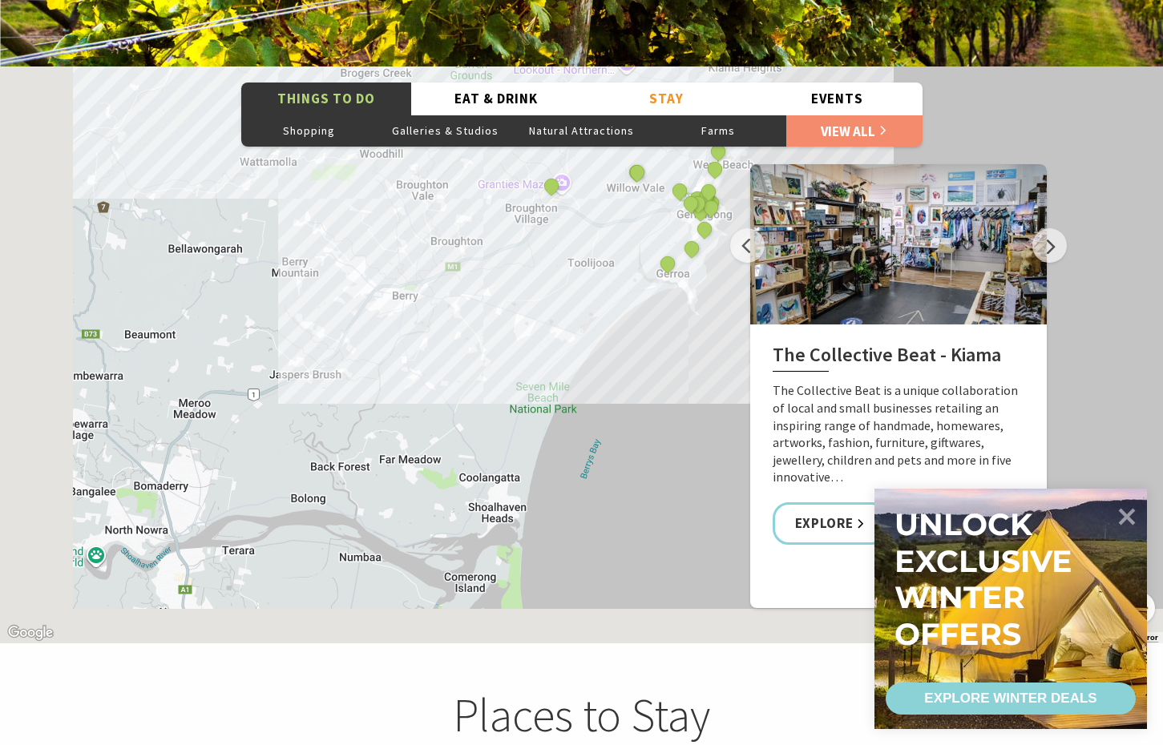
drag, startPoint x: 395, startPoint y: 453, endPoint x: 533, endPoint y: 293, distance: 210.8
click at [532, 294] on div "The Collective Beat - Kiama Gerringong Heritage Museum Fern Street Gallery Will…" at bounding box center [581, 355] width 1163 height 577
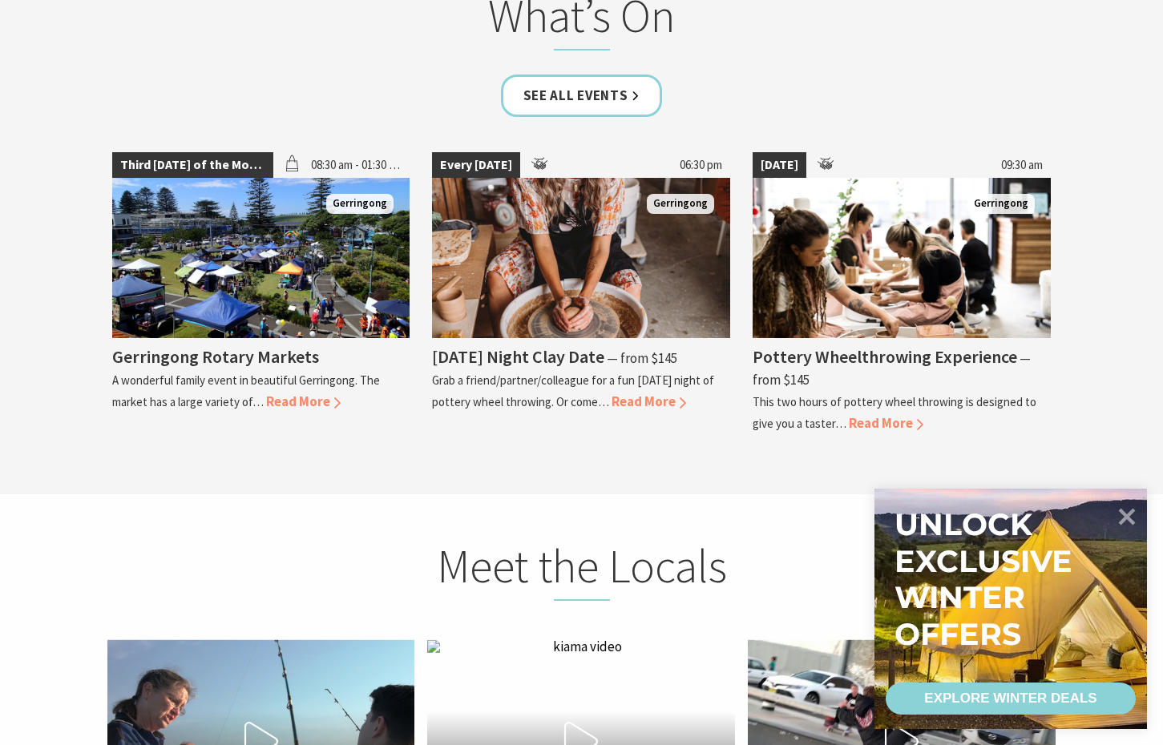
scroll to position [4185, 0]
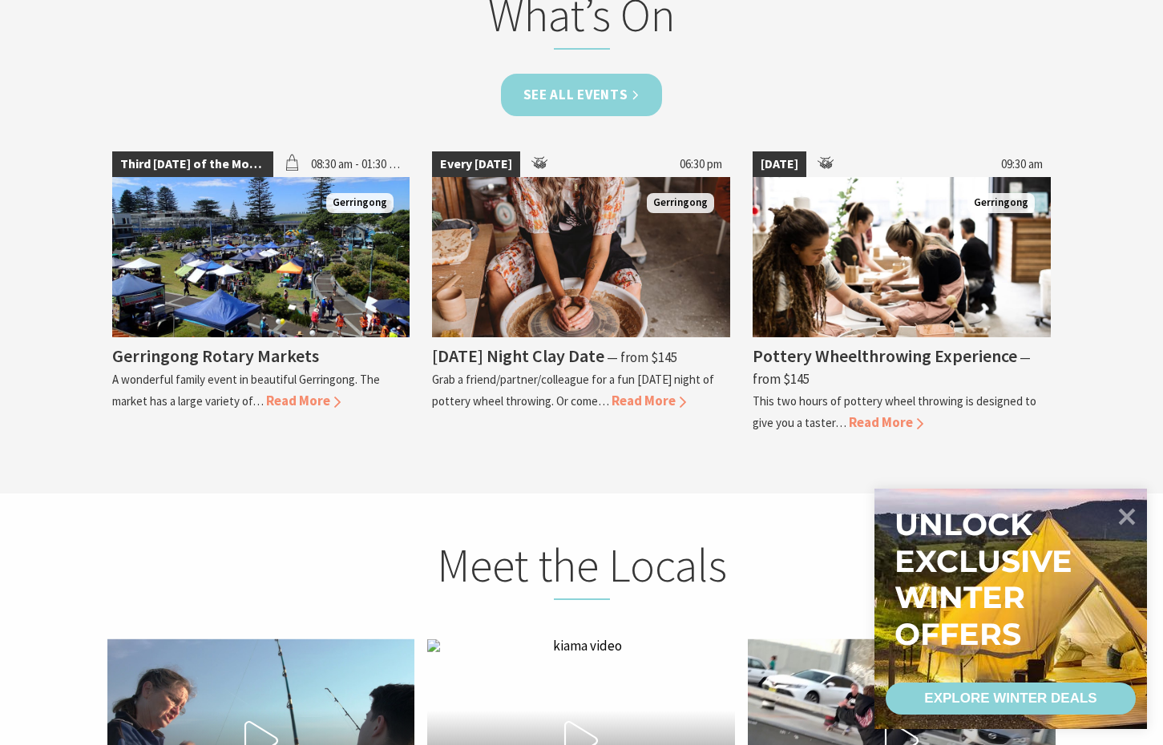
click at [557, 74] on link "See all Events" at bounding box center [582, 95] width 162 height 42
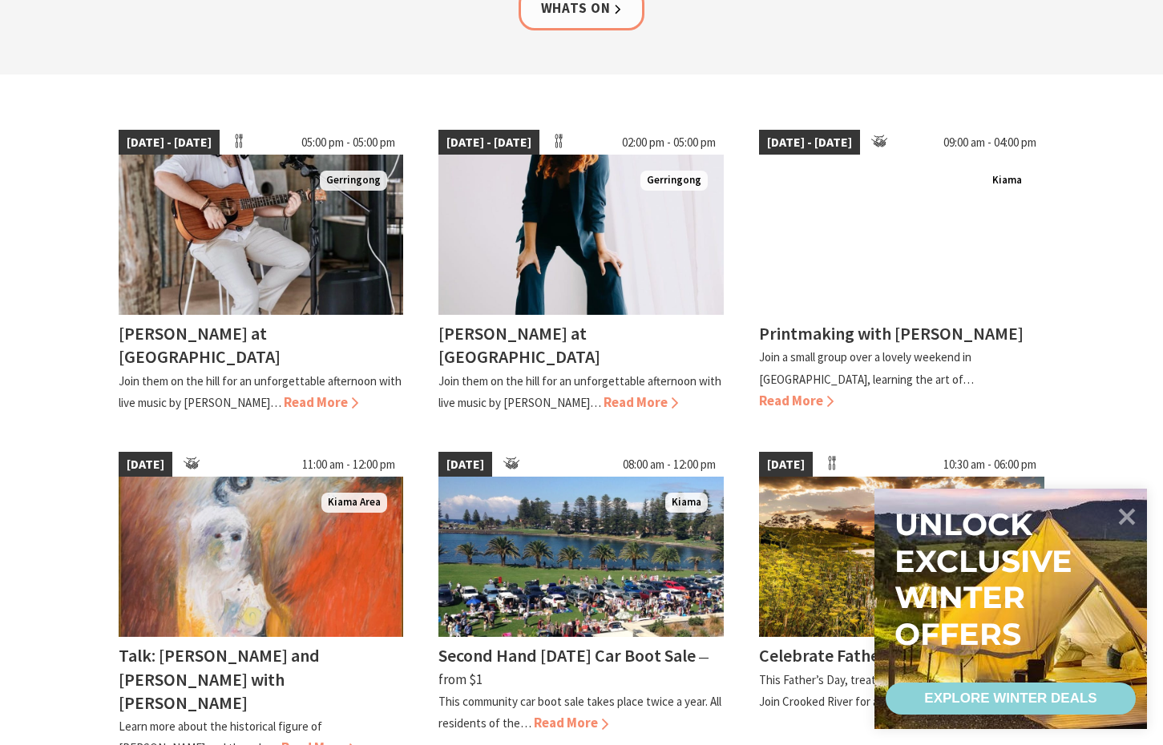
scroll to position [375, 0]
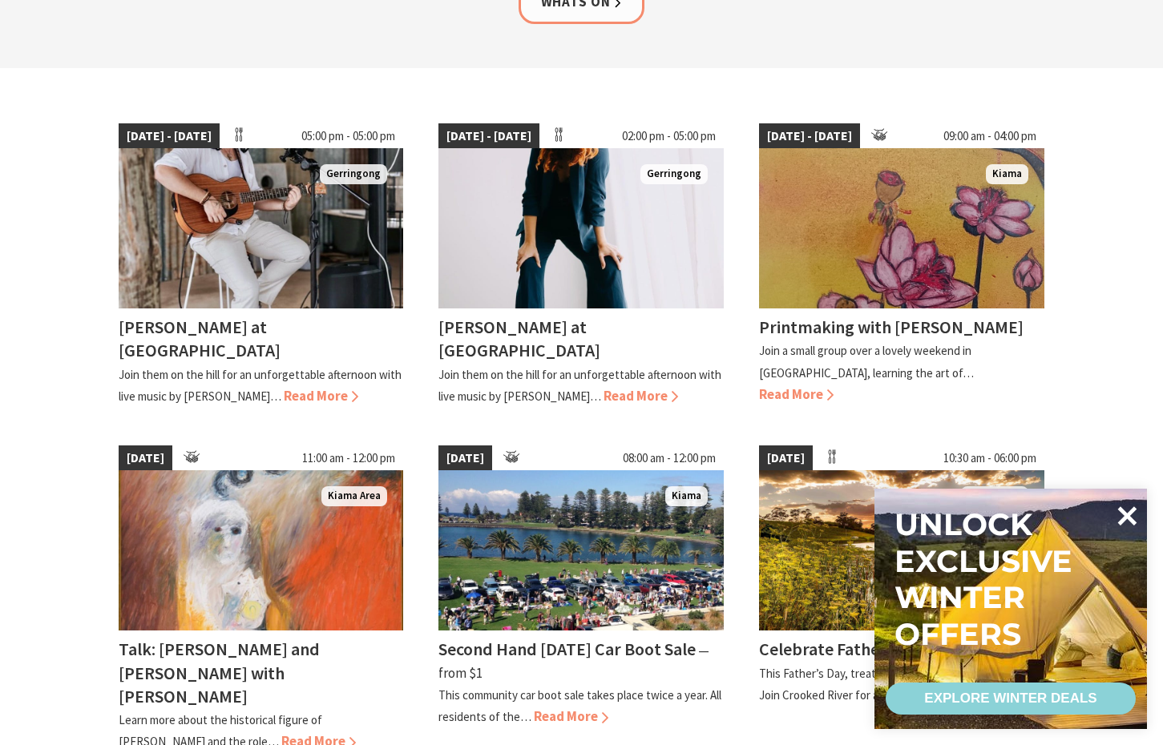
click at [1121, 516] on icon at bounding box center [1127, 516] width 38 height 38
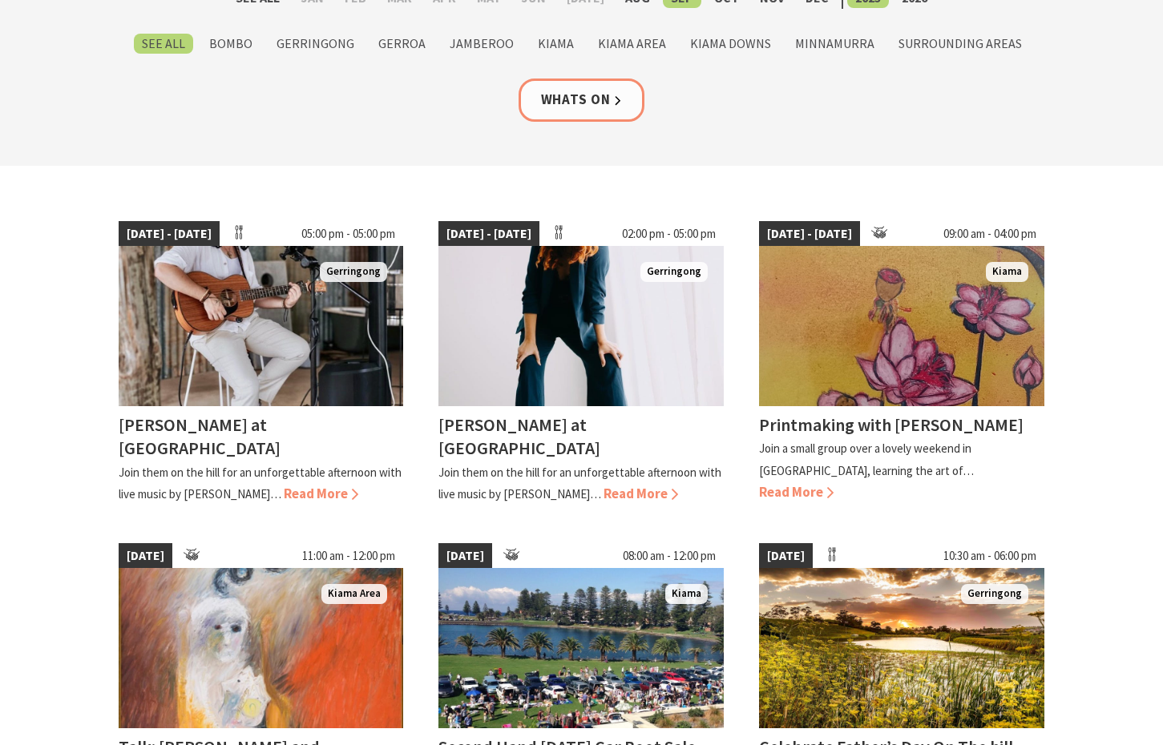
scroll to position [98, 0]
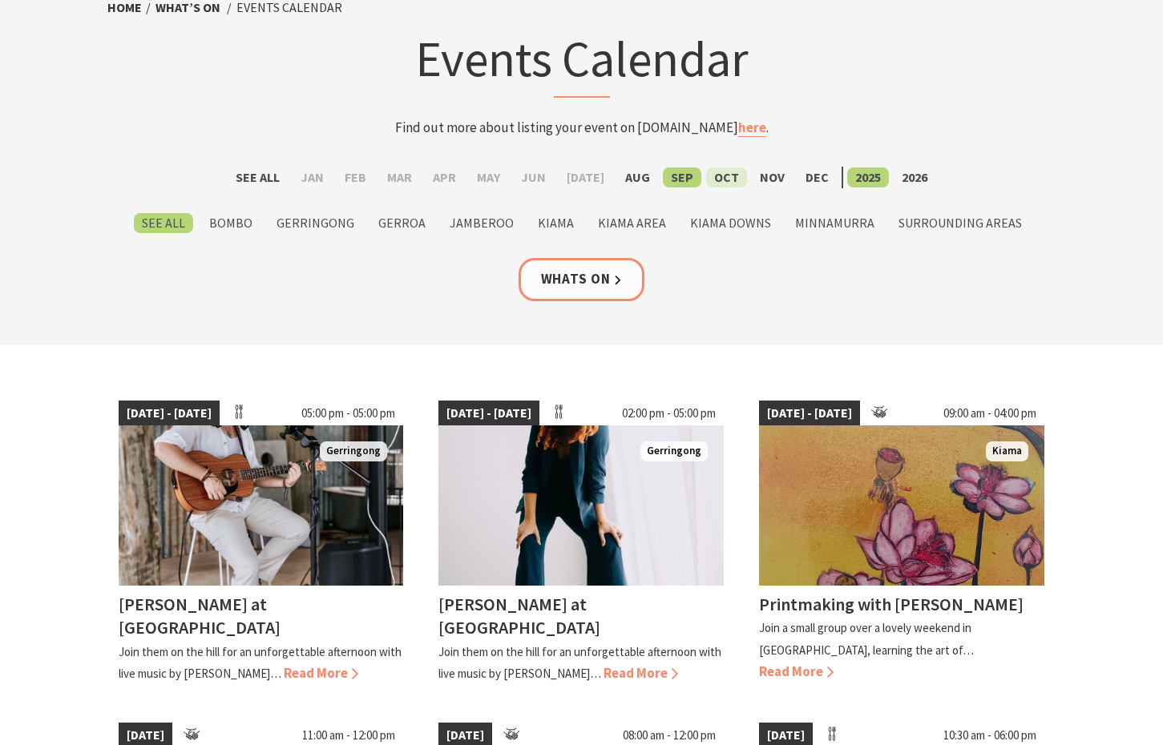
click at [716, 184] on label "Oct" at bounding box center [726, 178] width 41 height 20
click at [0, 0] on input "Oct" at bounding box center [0, 0] width 0 height 0
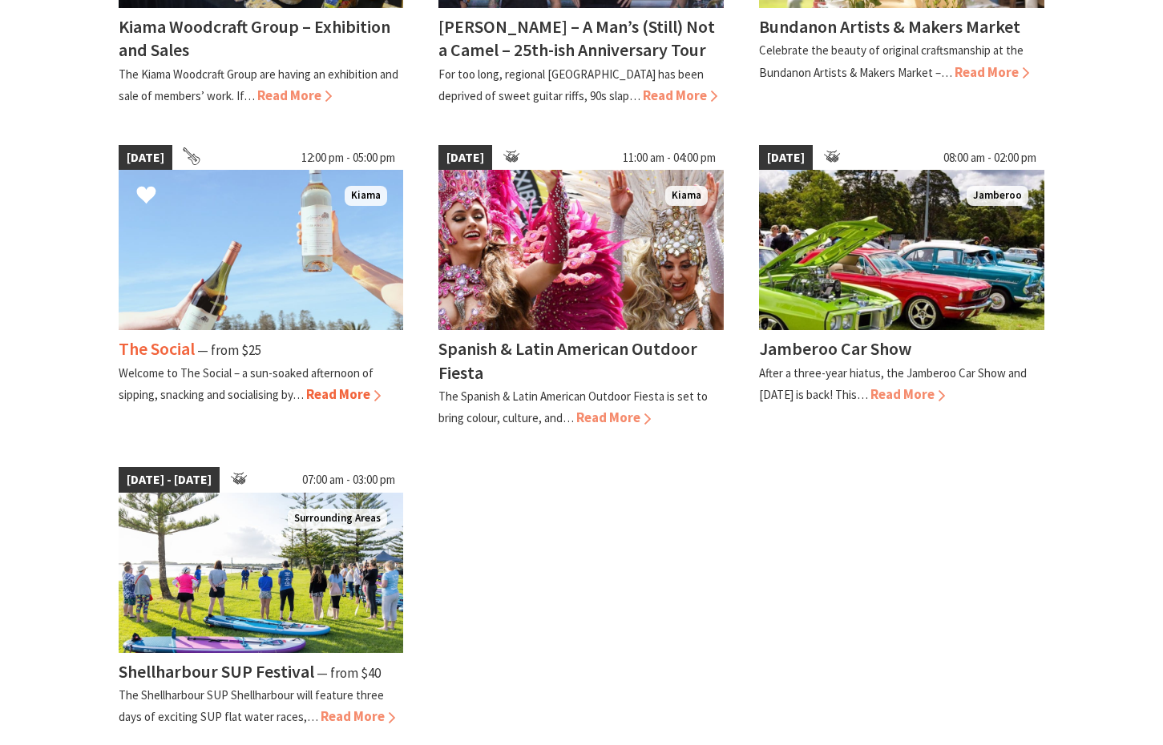
scroll to position [659, 0]
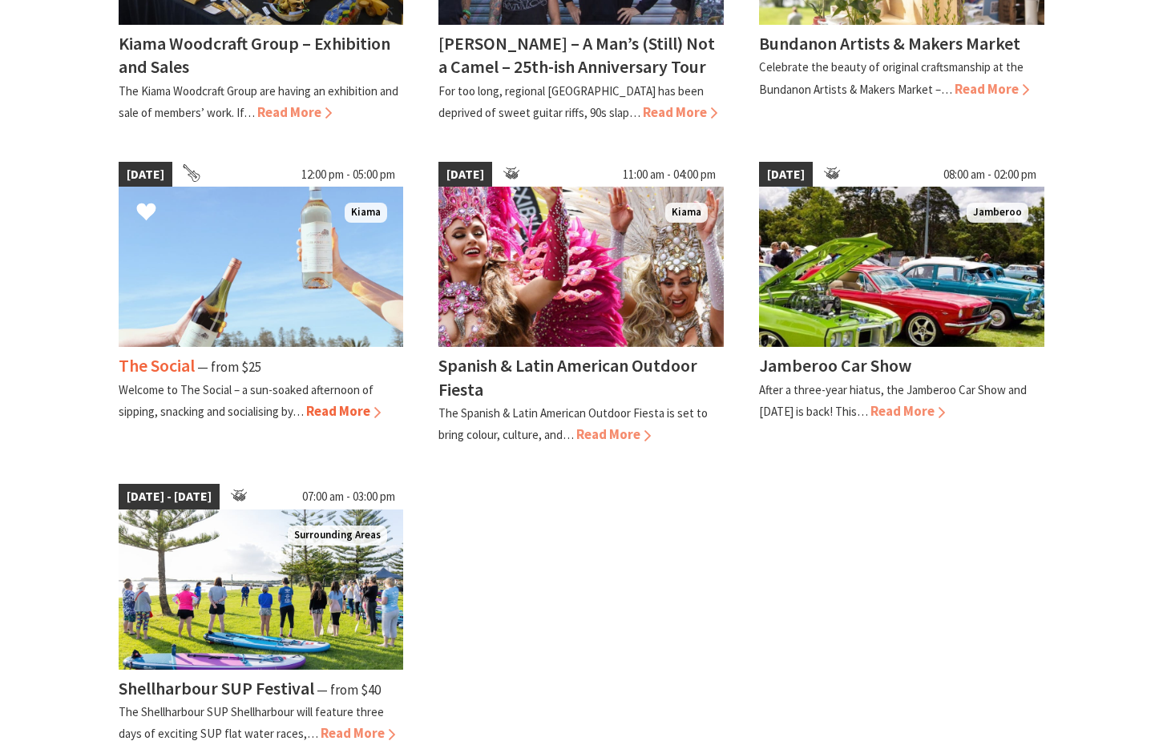
click at [328, 397] on div "The Social ⁠— from $25 Welcome to The Social – a sun-soaked afternoon of sippin…" at bounding box center [261, 384] width 285 height 75
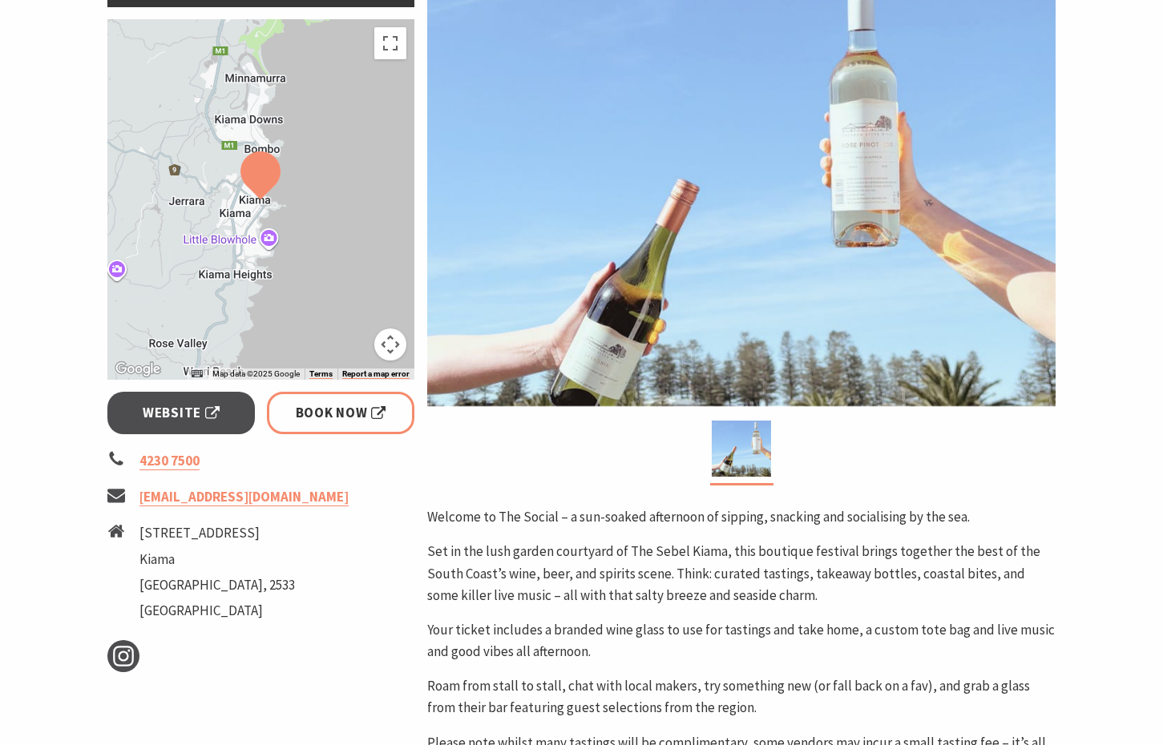
scroll to position [366, 0]
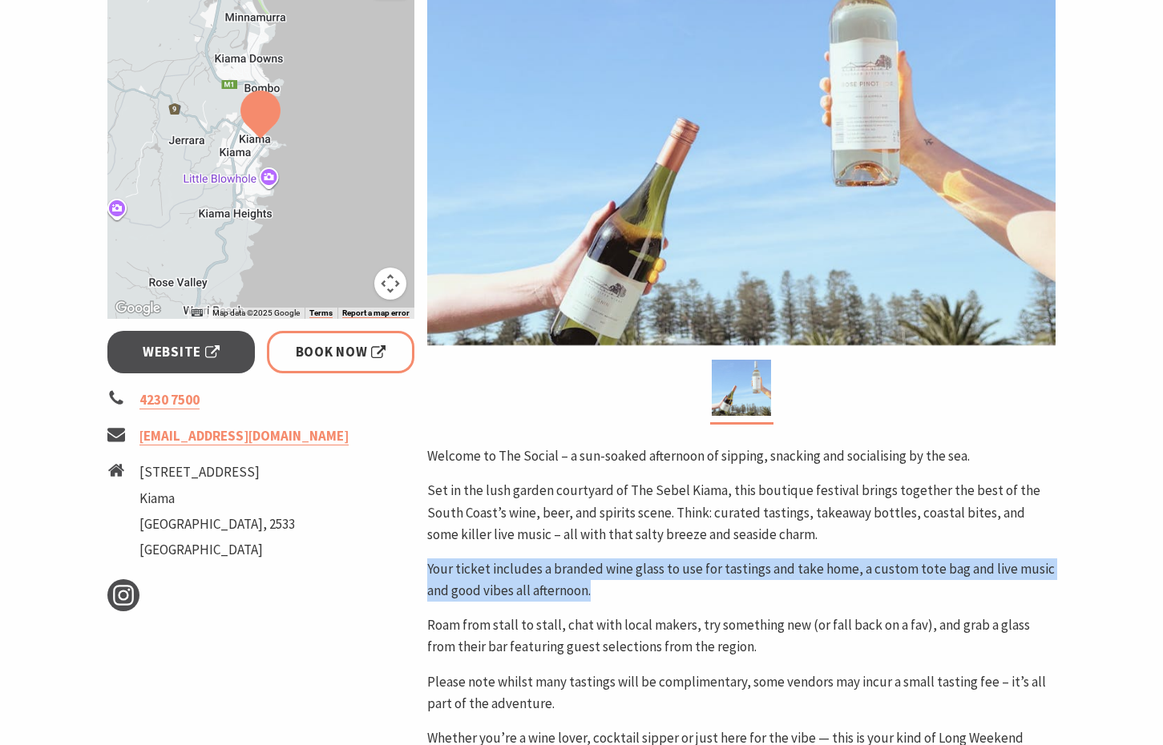
drag, startPoint x: 758, startPoint y: 539, endPoint x: 794, endPoint y: 583, distance: 57.0
click at [794, 584] on div "Welcome to The Social – a sun-soaked afternoon of sipping, snacking and sociali…" at bounding box center [741, 608] width 628 height 325
click at [794, 583] on p "Your ticket includes a branded wine glass to use for tastings and take home, a …" at bounding box center [741, 580] width 628 height 43
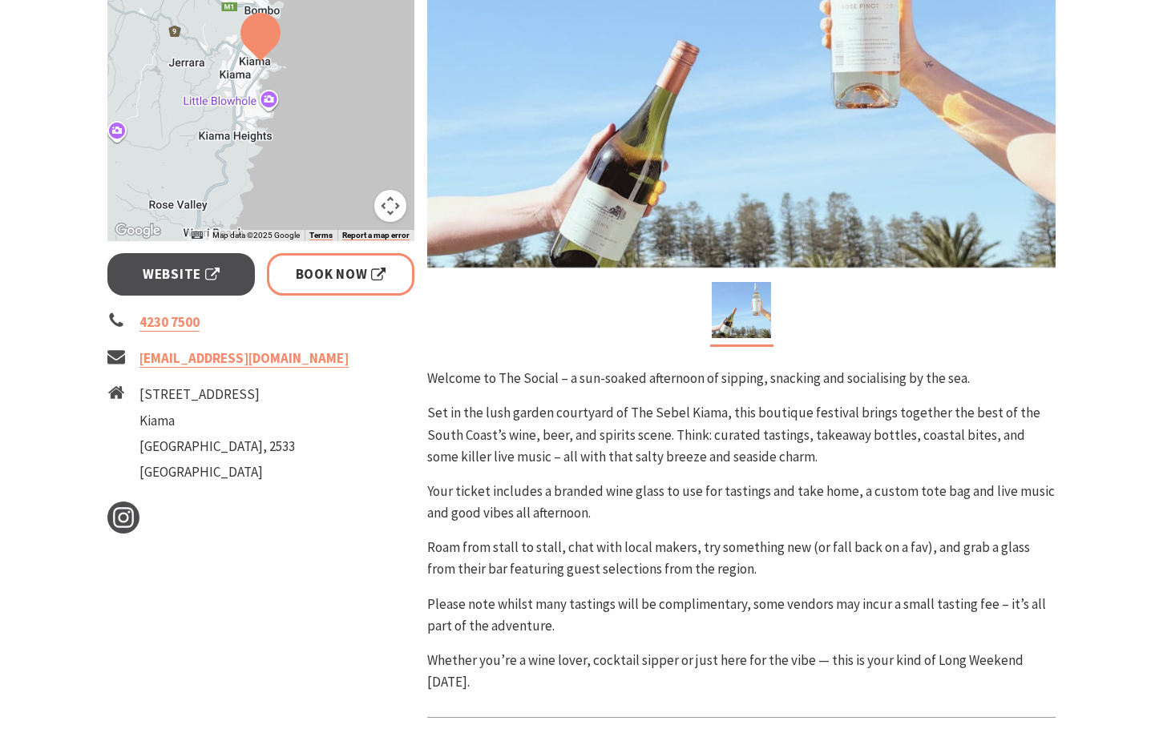
scroll to position [467, 0]
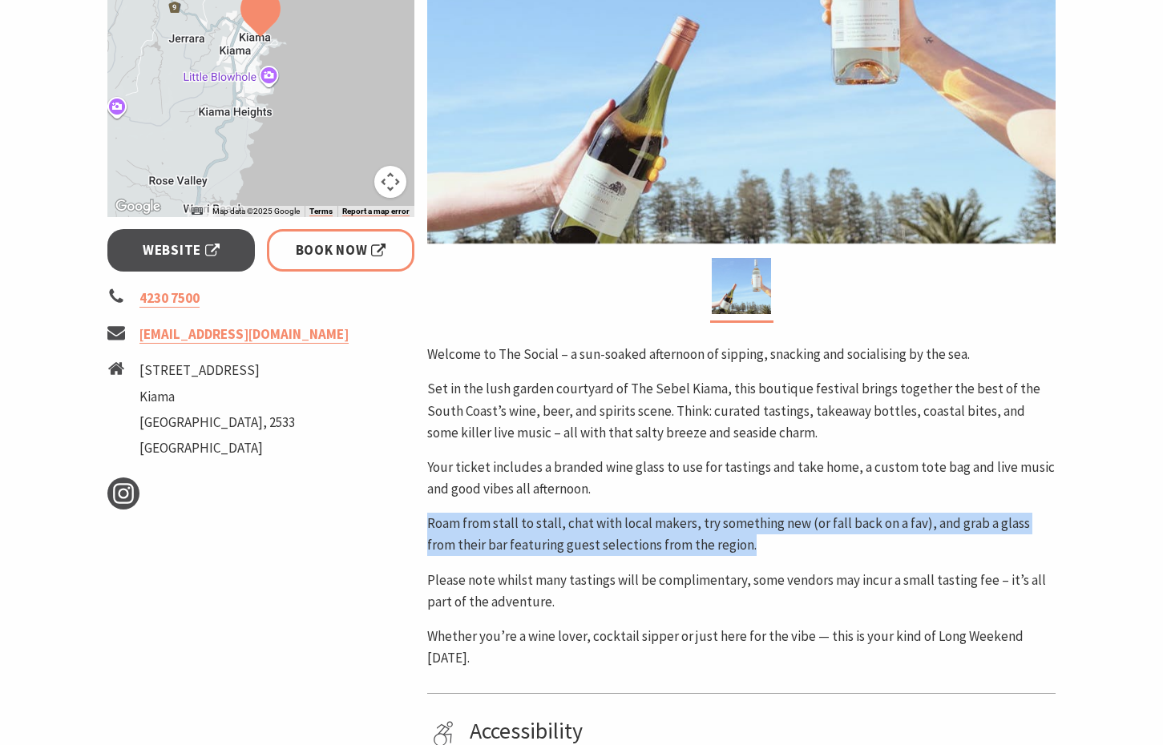
drag, startPoint x: 778, startPoint y: 543, endPoint x: 751, endPoint y: 503, distance: 47.4
click at [751, 503] on div "Welcome to The Social – a sun-soaked afternoon of sipping, snacking and sociali…" at bounding box center [741, 506] width 628 height 325
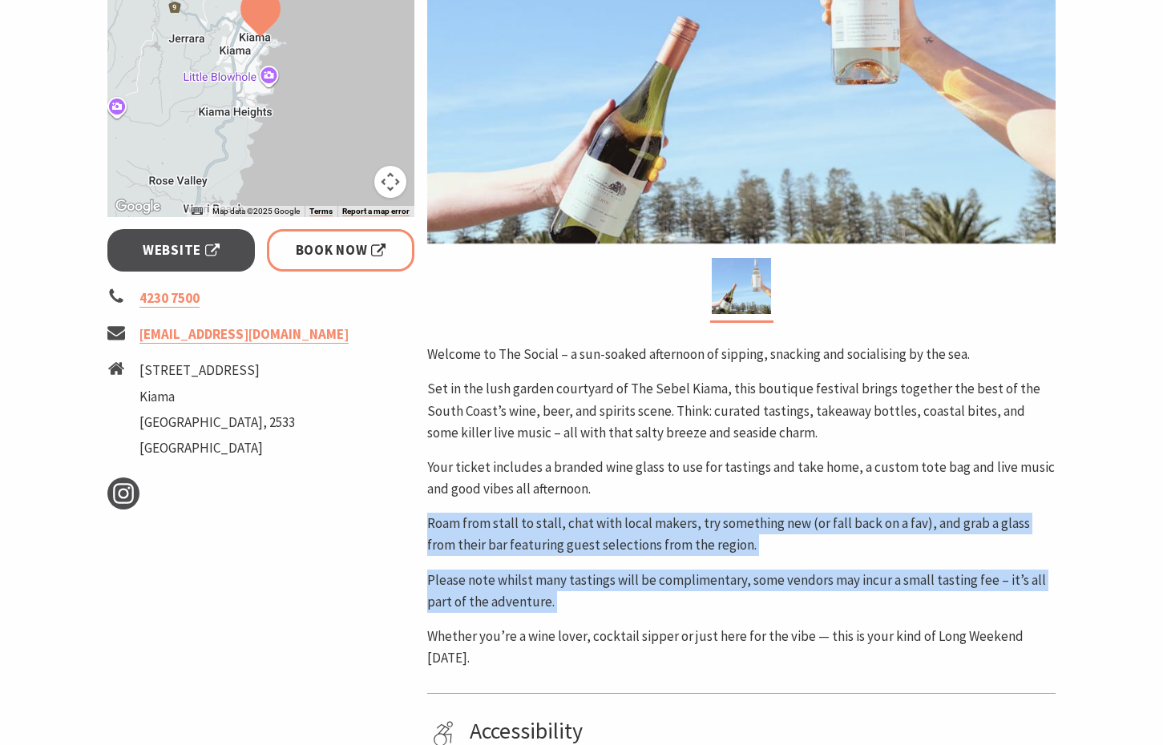
drag, startPoint x: 751, startPoint y: 503, endPoint x: 775, endPoint y: 604, distance: 103.8
click at [775, 604] on div "Welcome to The Social – a sun-soaked afternoon of sipping, snacking and sociali…" at bounding box center [741, 506] width 628 height 325
click at [775, 604] on p "Please note whilst many tastings will be complimentary, some vendors may incur …" at bounding box center [741, 591] width 628 height 43
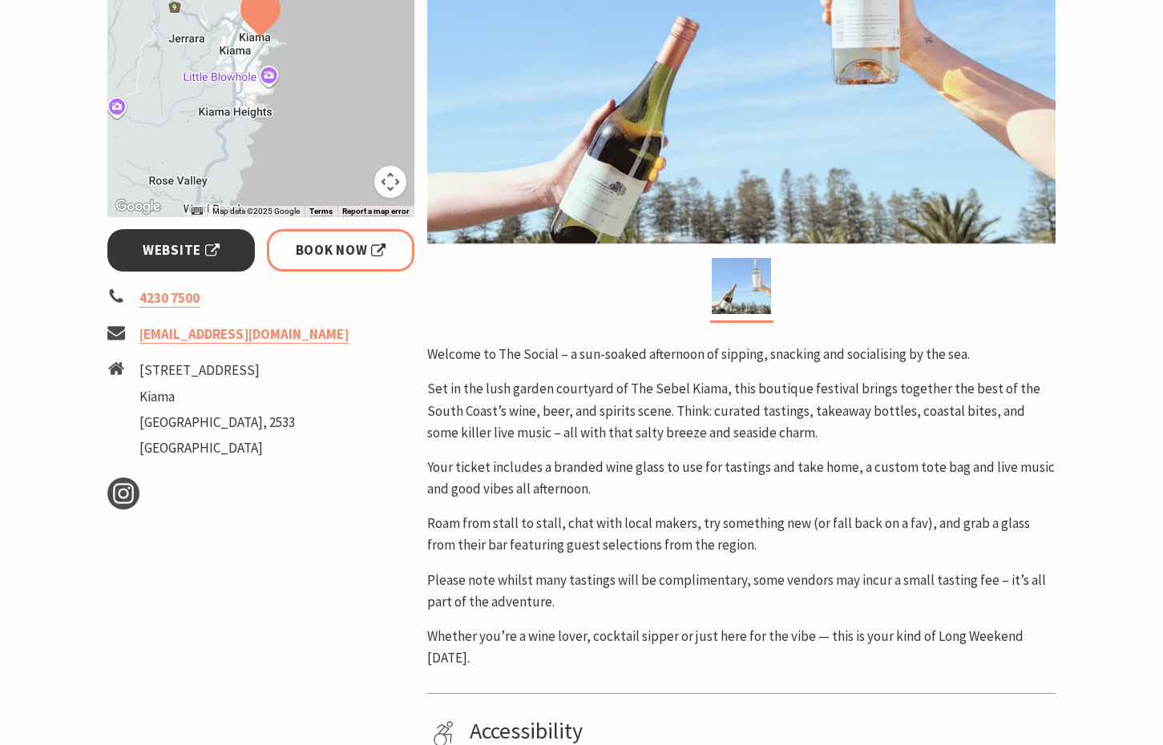
click at [154, 252] on span "Website" at bounding box center [181, 251] width 77 height 22
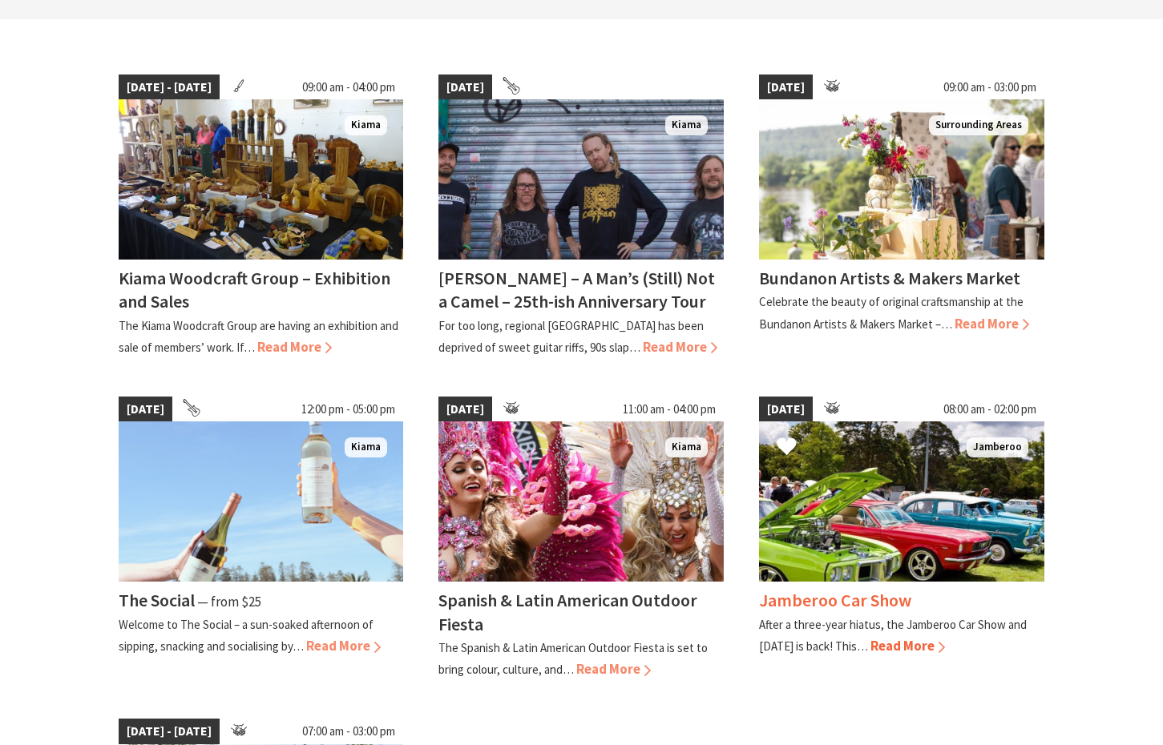
scroll to position [341, 0]
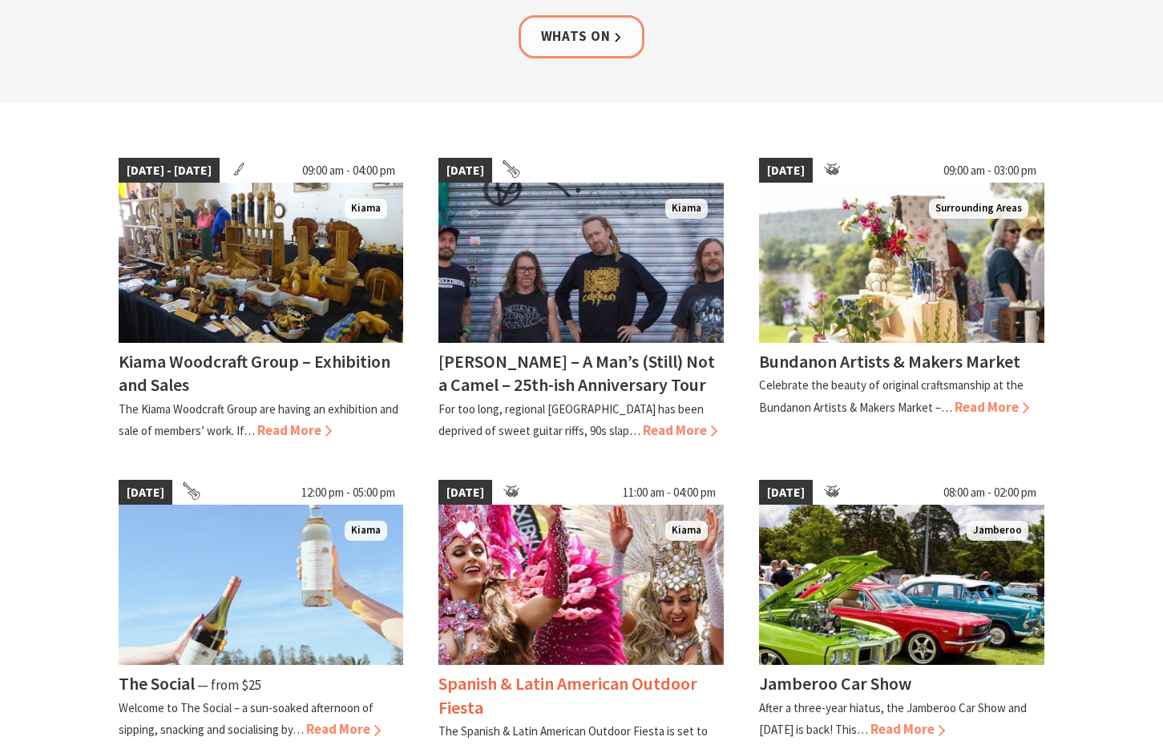
click at [673, 582] on img at bounding box center [580, 585] width 285 height 160
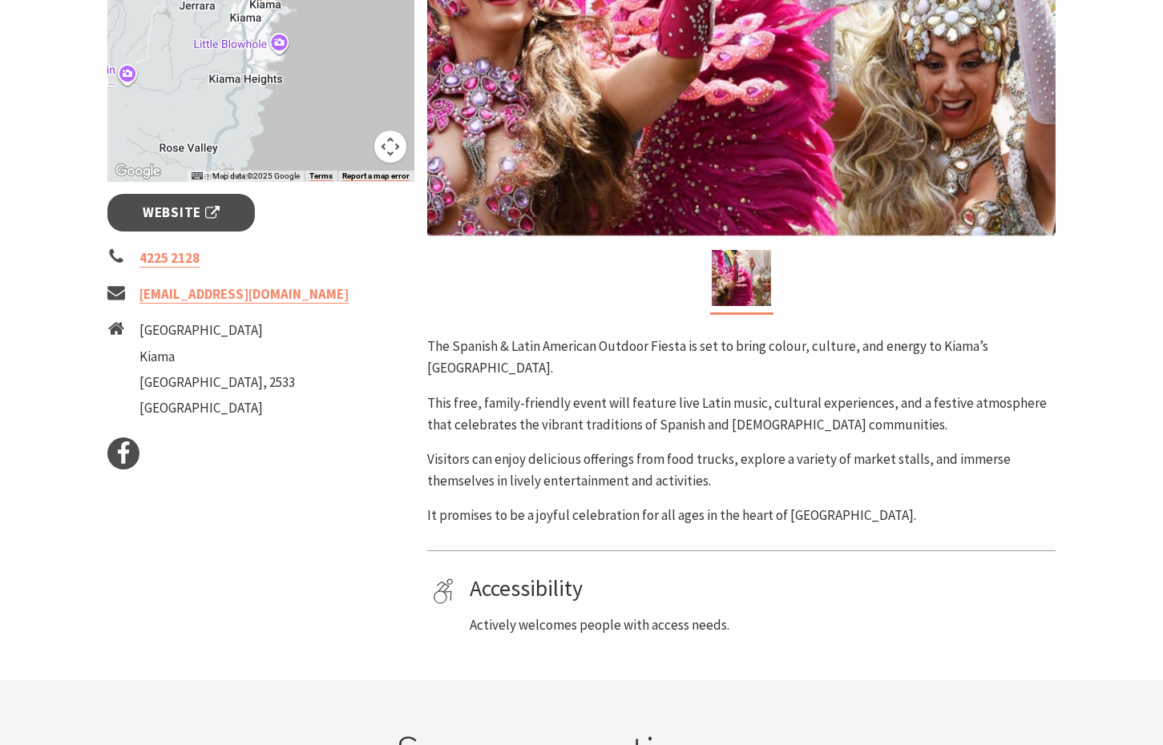
scroll to position [478, 0]
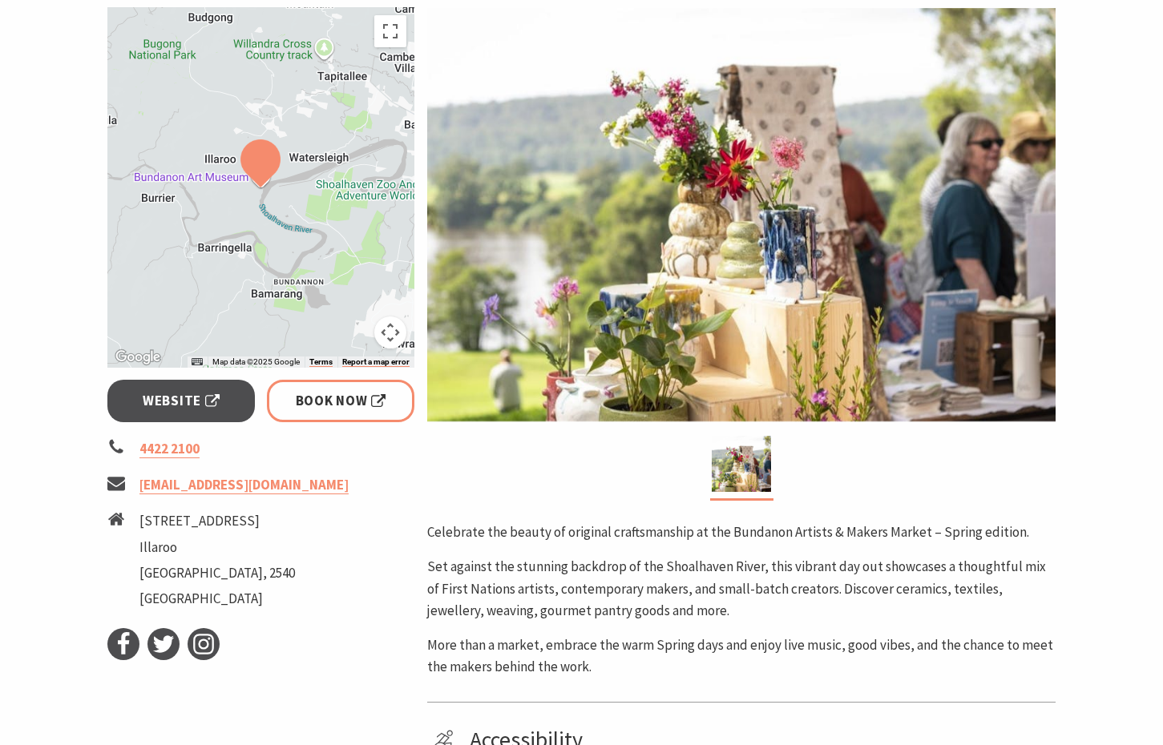
scroll to position [442, 0]
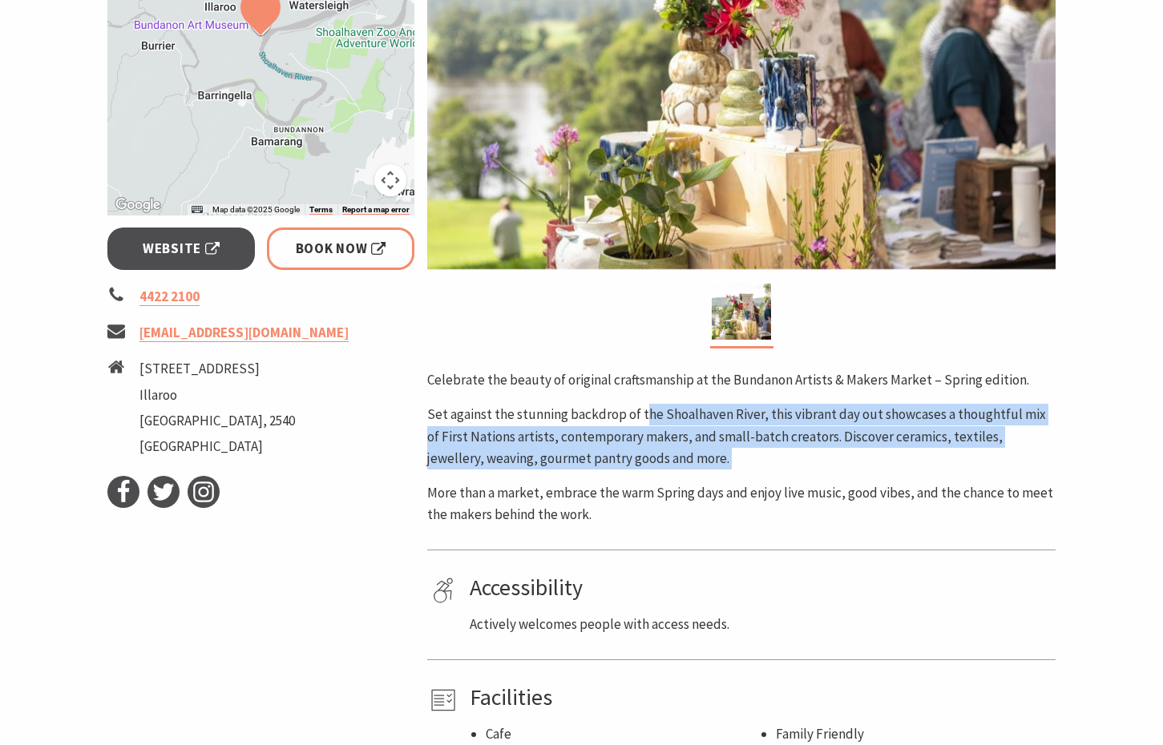
drag, startPoint x: 646, startPoint y: 413, endPoint x: 757, endPoint y: 468, distance: 124.4
click at [757, 469] on div "Celebrate the beauty of original craftsmanship at the Bundanon Artists & Makers…" at bounding box center [741, 448] width 628 height 156
click at [757, 468] on p "Set against the stunning backdrop of the Shoalhaven River, this vibrant day out…" at bounding box center [741, 437] width 628 height 66
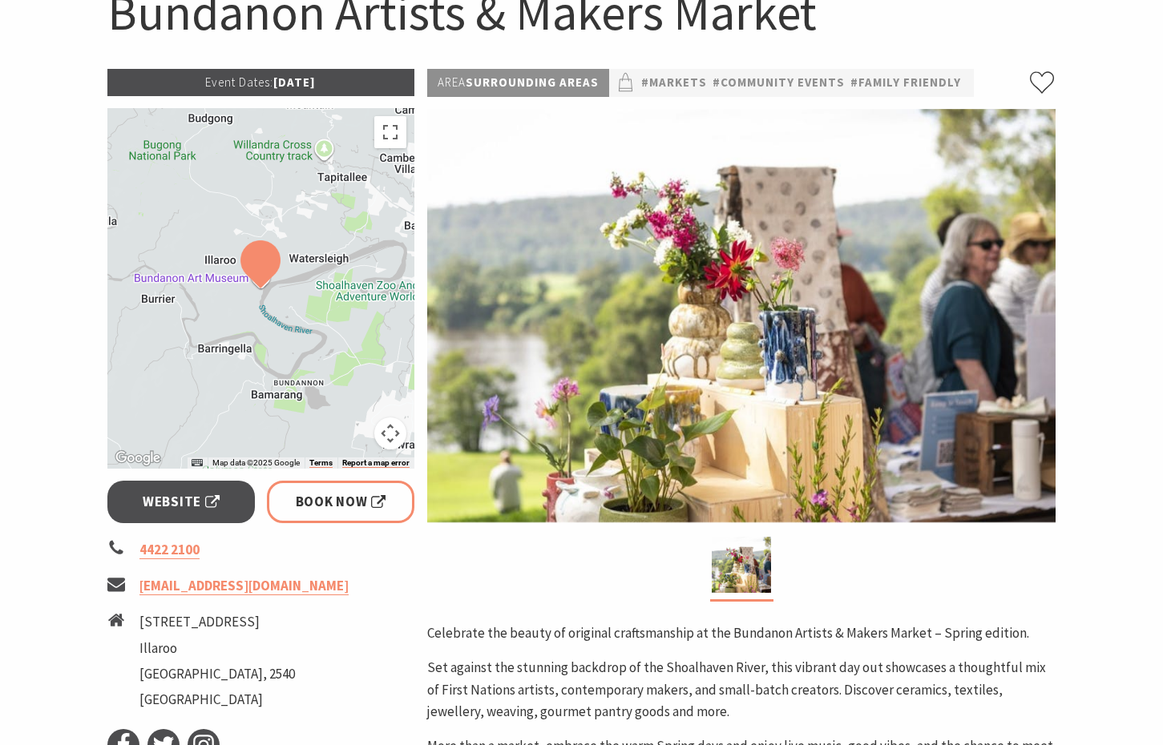
scroll to position [175, 0]
